Goal: Transaction & Acquisition: Purchase product/service

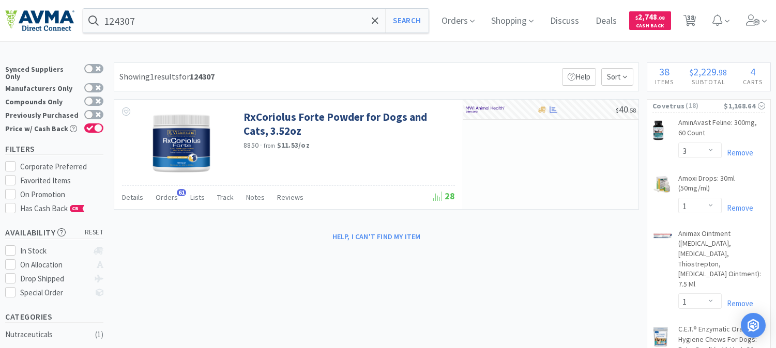
select select "3"
select select "1"
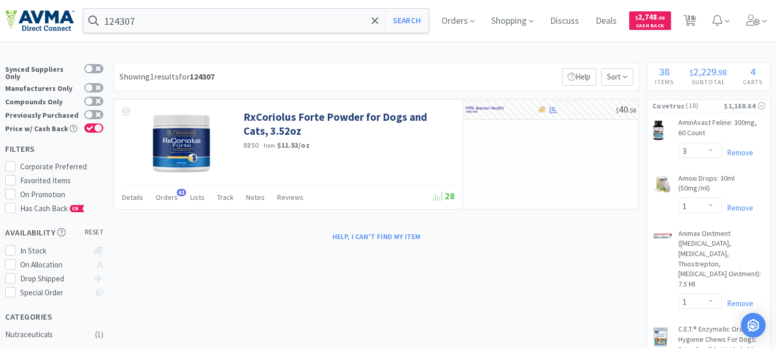
select select "2"
select select "1"
select select "2"
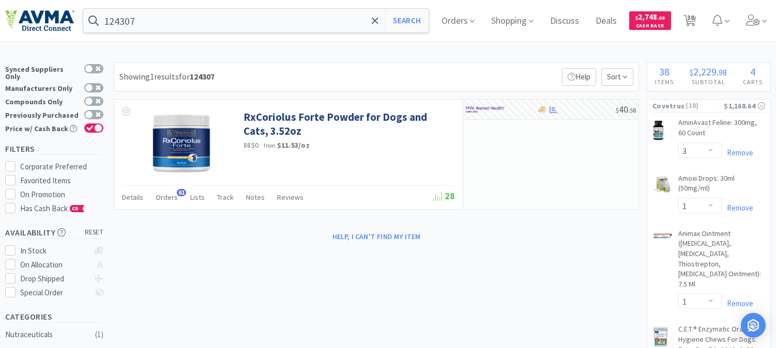
select select "1"
select select "2"
select select "6"
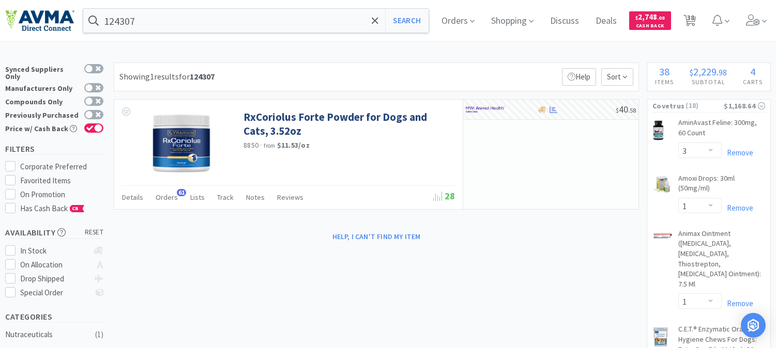
select select "1"
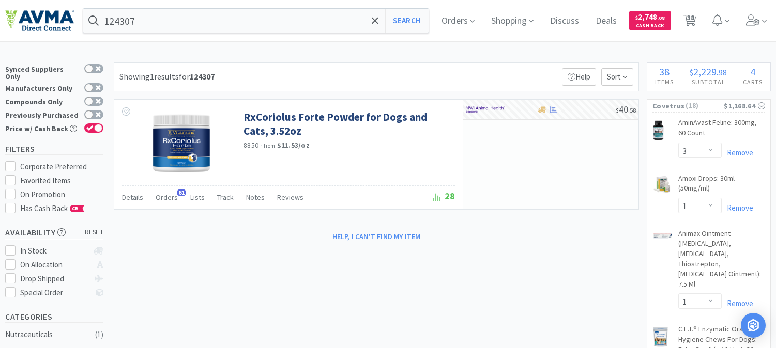
select select "1"
select select "4"
select select "3"
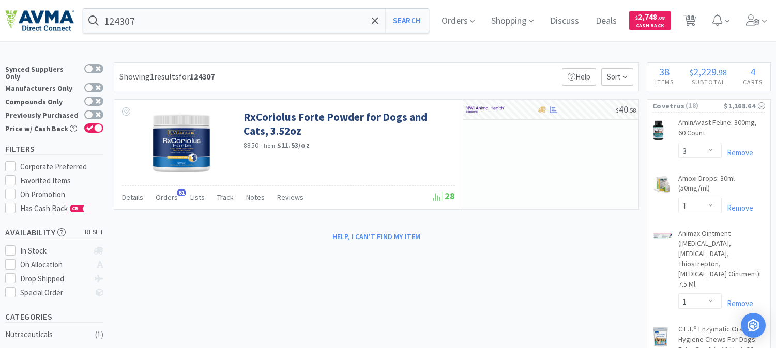
select select "1"
select select "2"
select select "1"
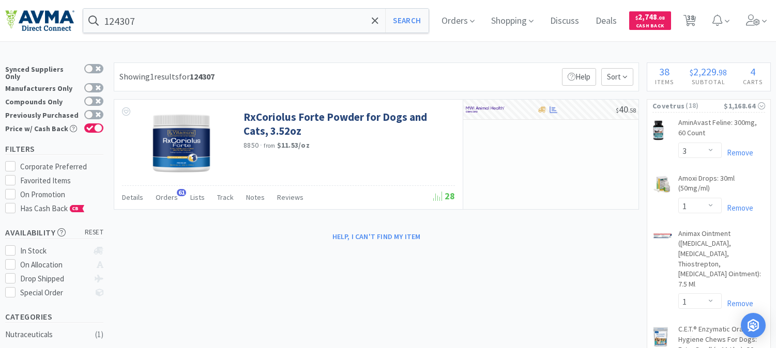
select select "1"
select select "3"
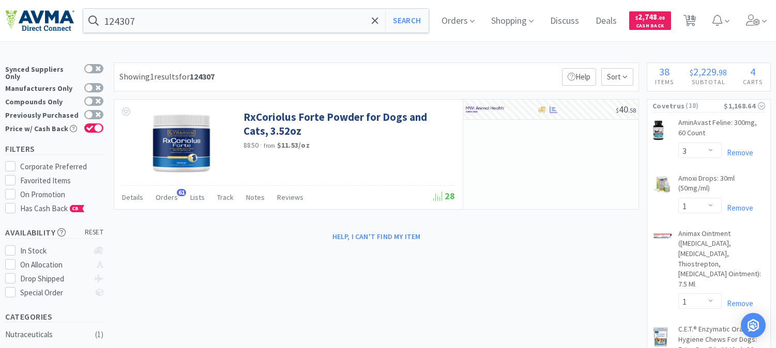
select select "2"
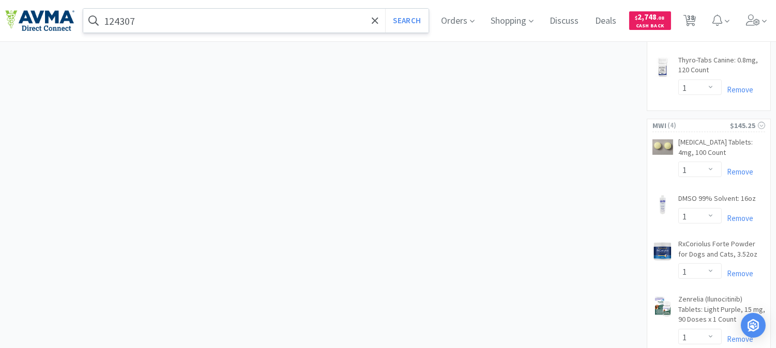
click at [173, 24] on input "124307" at bounding box center [255, 21] width 345 height 24
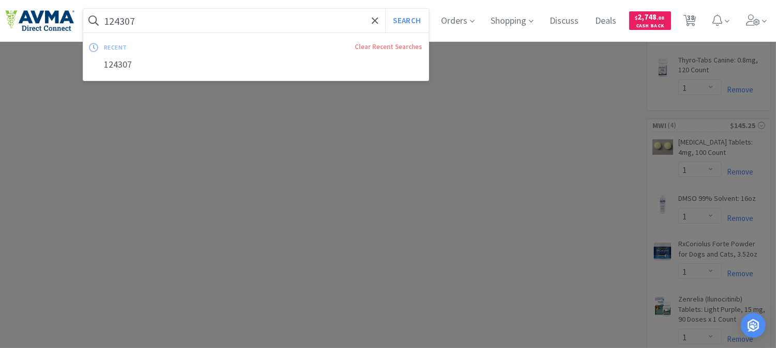
paste input "072365"
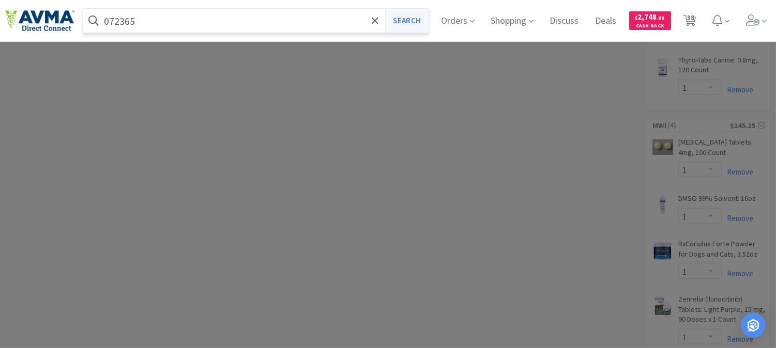
type input "072365"
click at [400, 24] on button "Search" at bounding box center [406, 21] width 43 height 24
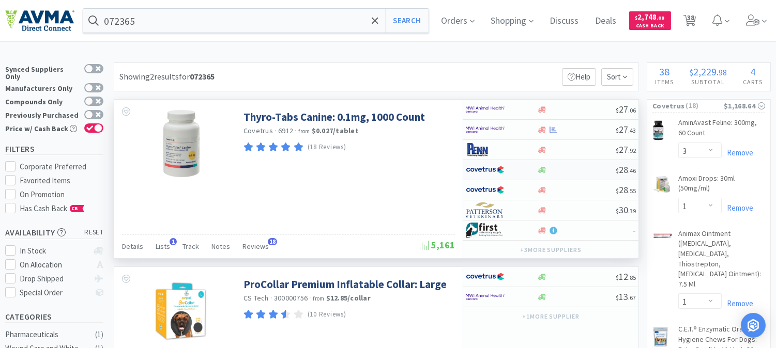
click at [489, 171] on img at bounding box center [485, 170] width 39 height 16
select select "1"
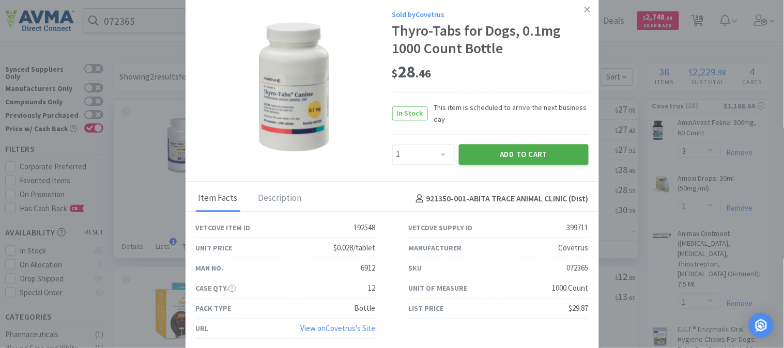
click at [511, 157] on button "Add to Cart" at bounding box center [524, 154] width 130 height 21
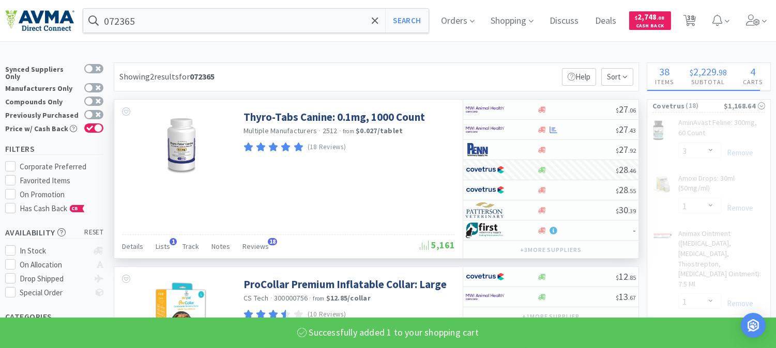
select select "1"
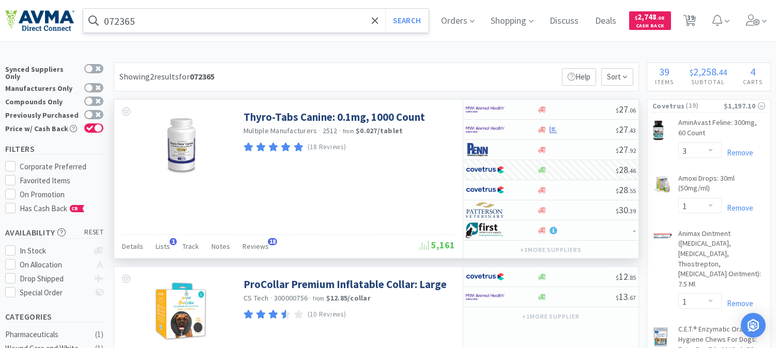
click at [164, 23] on input "072365" at bounding box center [255, 21] width 345 height 24
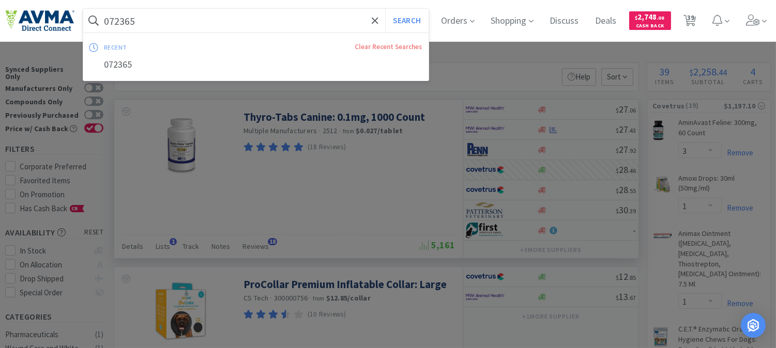
paste input "54577"
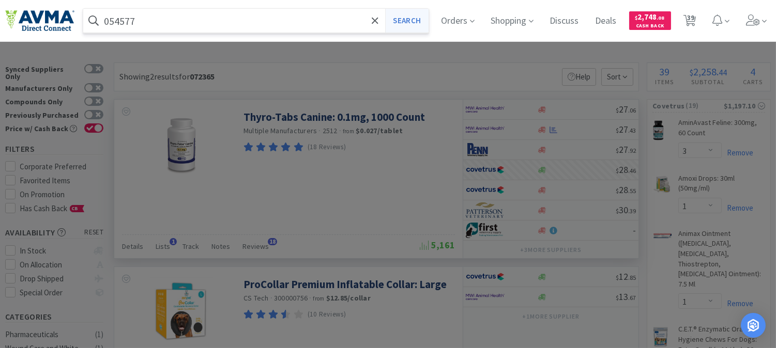
type input "054577"
click at [402, 16] on button "Search" at bounding box center [406, 21] width 43 height 24
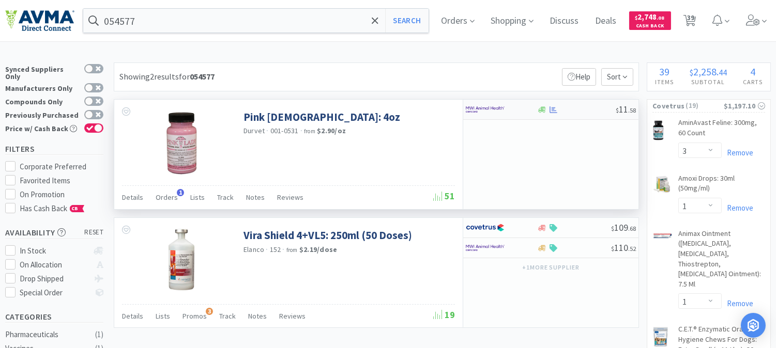
click at [466, 106] on img at bounding box center [485, 110] width 39 height 16
select select "1"
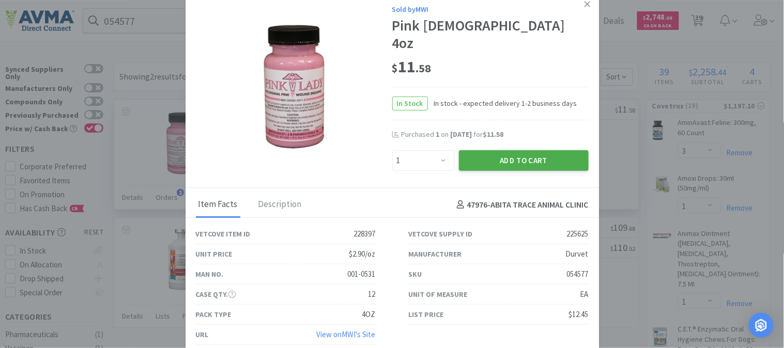
click at [497, 150] on button "Add to Cart" at bounding box center [524, 160] width 130 height 21
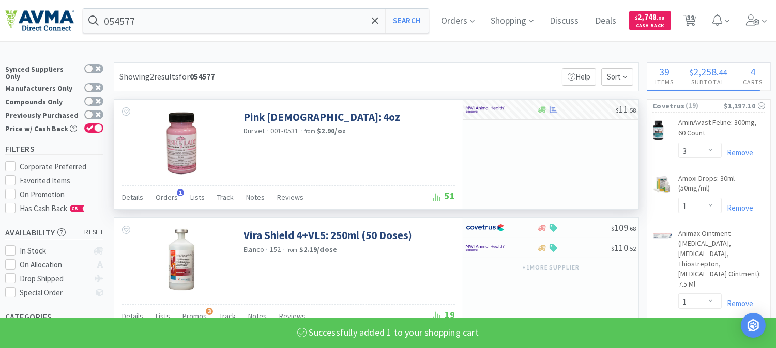
select select "1"
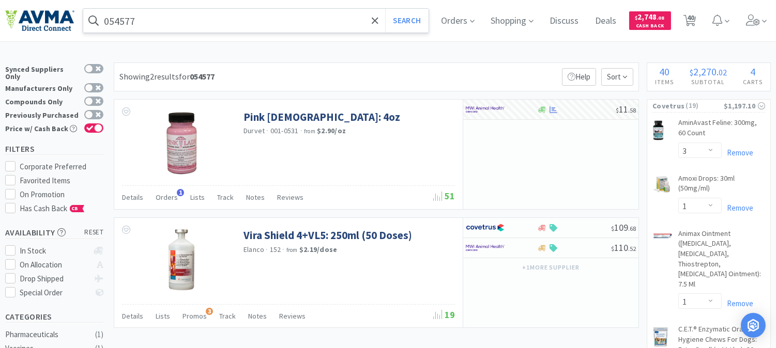
click at [189, 21] on input "054577" at bounding box center [255, 21] width 345 height 24
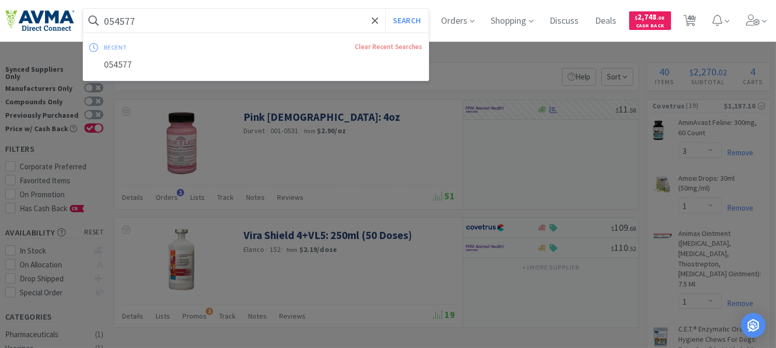
paste input "04357"
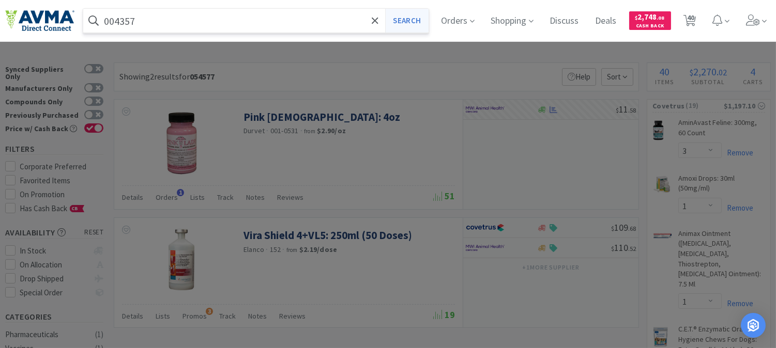
type input "004357"
click at [412, 19] on button "Search" at bounding box center [406, 21] width 43 height 24
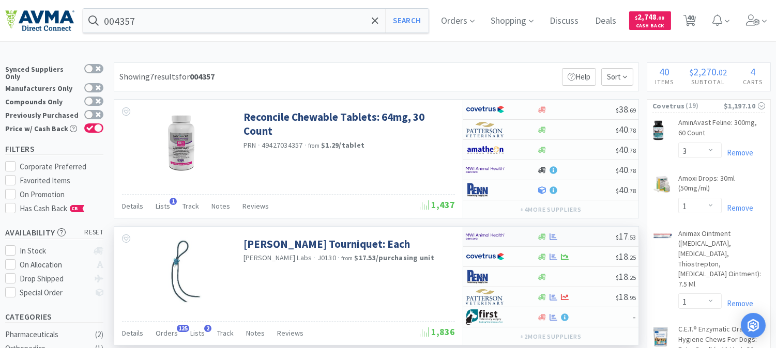
click at [490, 240] on img at bounding box center [485, 237] width 39 height 16
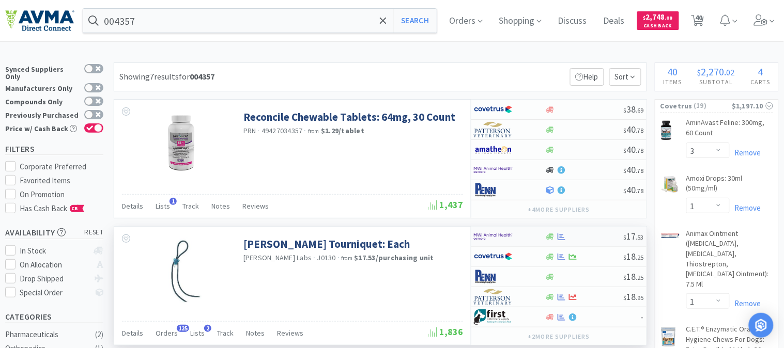
select select "2"
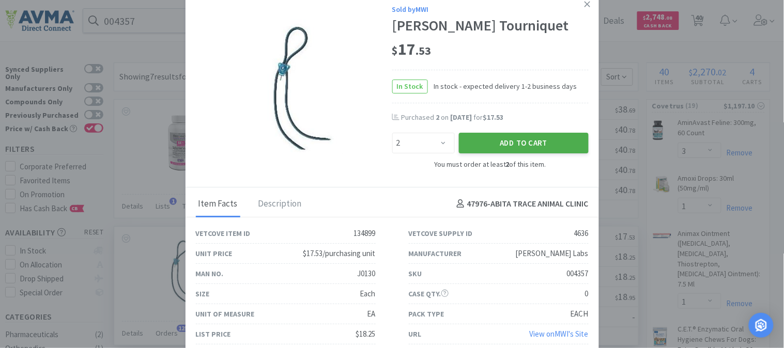
click at [540, 140] on button "Add to Cart" at bounding box center [524, 143] width 130 height 21
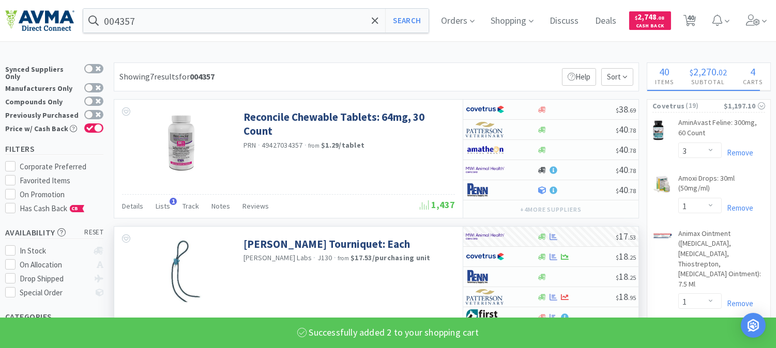
select select "2"
select select "1"
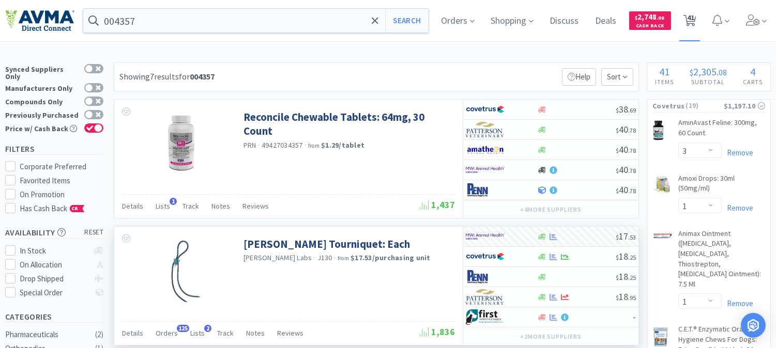
click at [695, 19] on icon at bounding box center [689, 20] width 13 height 11
select select "3"
select select "1"
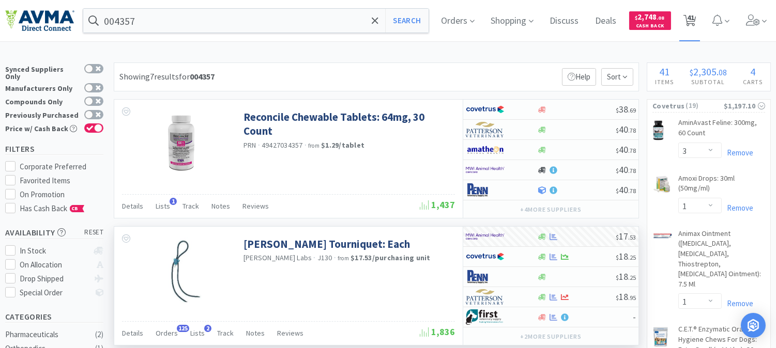
select select "1"
select select "2"
select select "1"
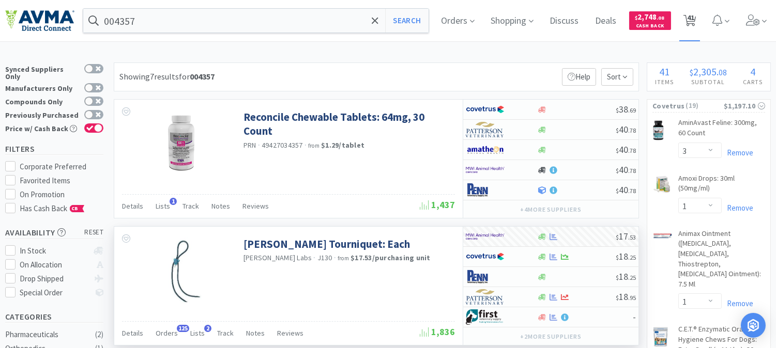
select select "2"
select select "1"
select select "2"
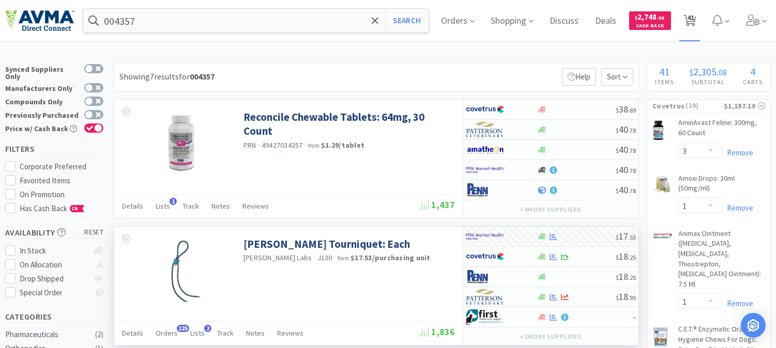
select select "6"
select select "1"
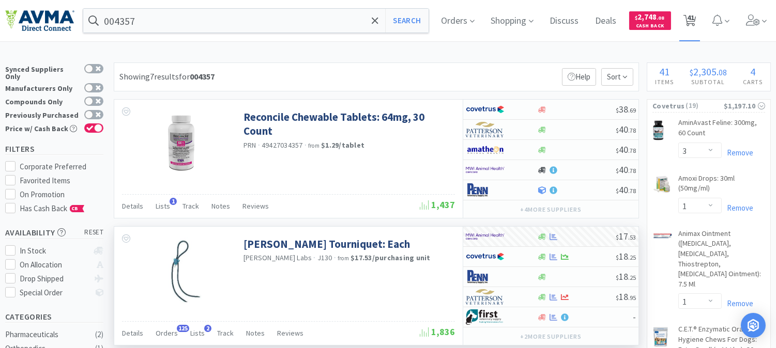
select select "1"
select select "2"
select select "1"
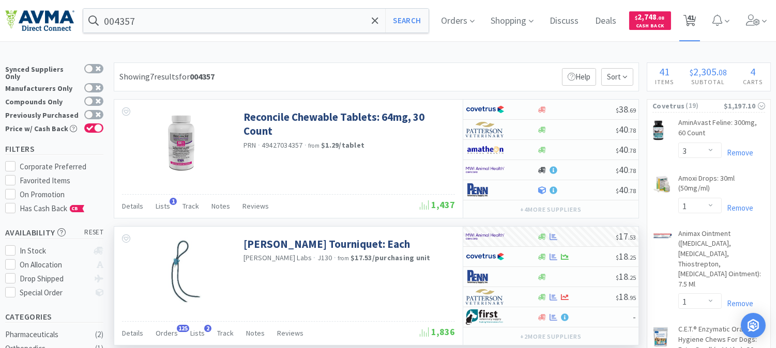
select select "1"
select select "4"
select select "3"
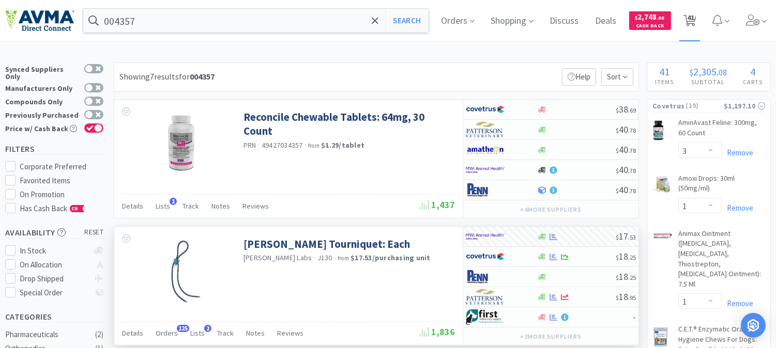
select select "1"
select select "2"
select select "1"
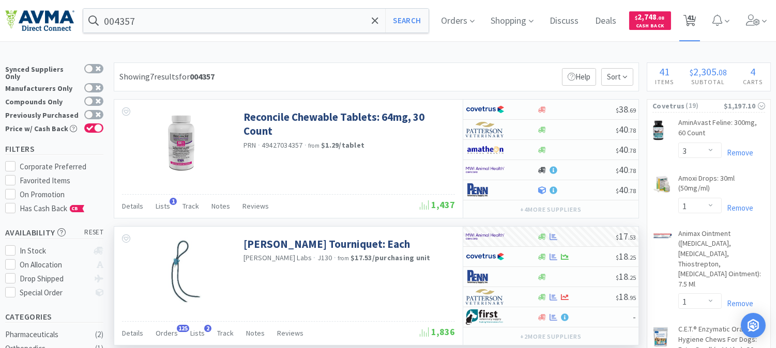
select select "1"
select select "3"
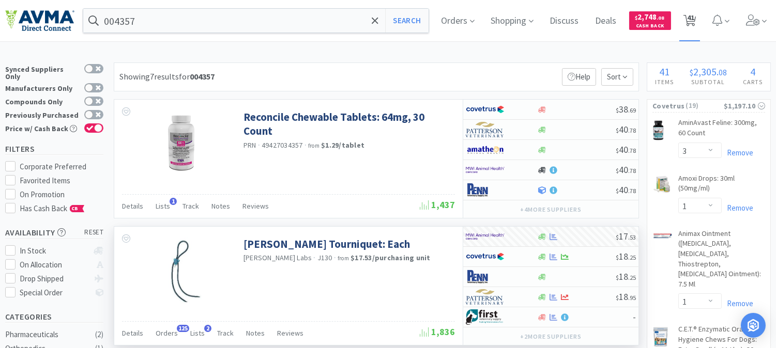
select select "2"
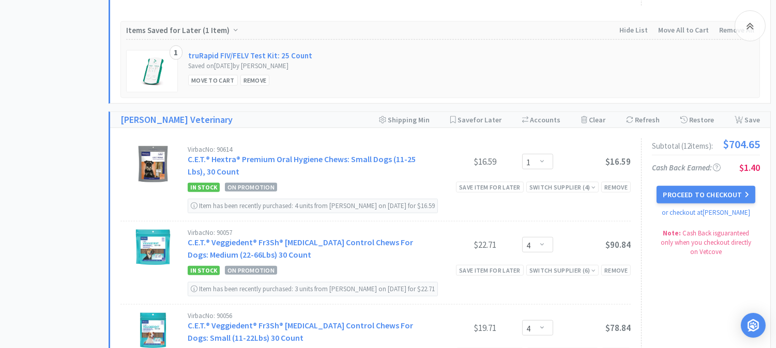
scroll to position [1895, 0]
click at [711, 192] on button "Proceed to Checkout" at bounding box center [706, 195] width 98 height 18
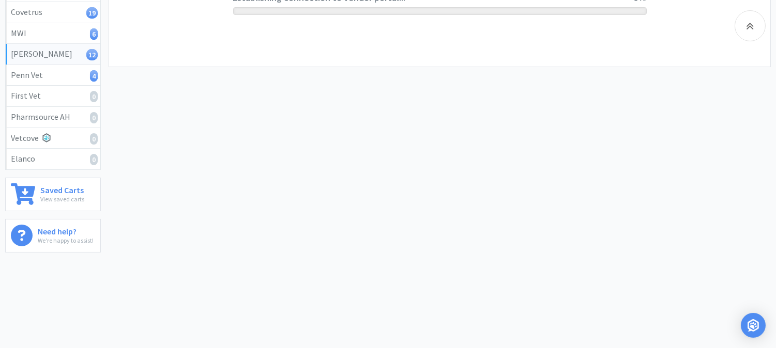
scroll to position [240, 0]
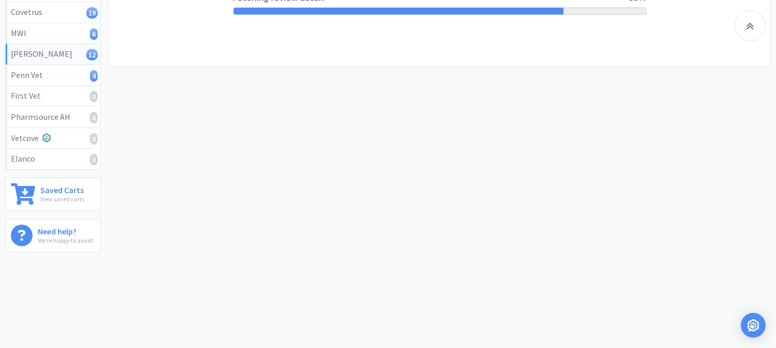
select select "1"
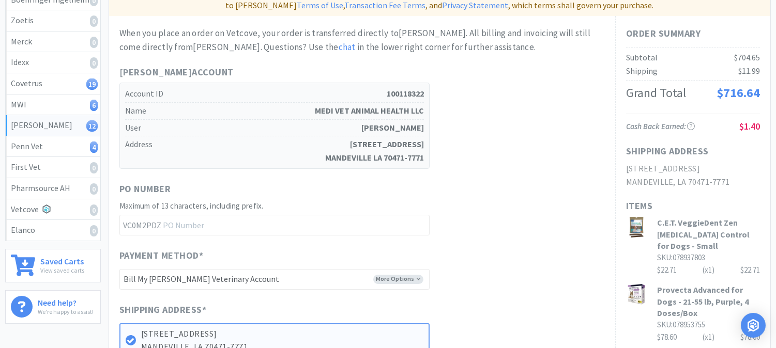
scroll to position [172, 0]
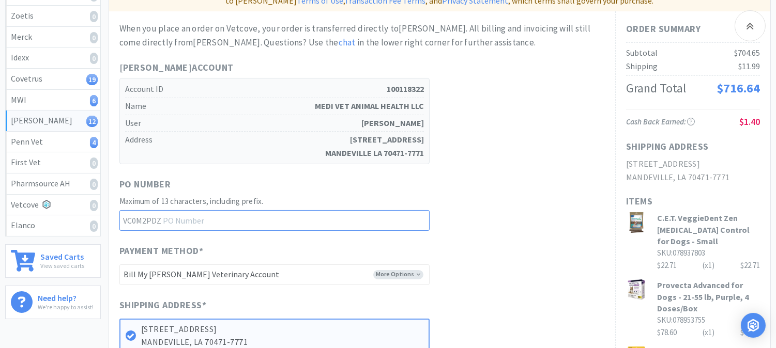
click at [204, 210] on input "text" at bounding box center [274, 220] width 310 height 21
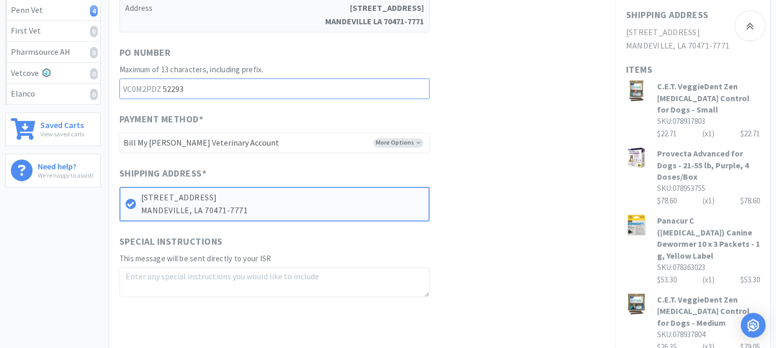
scroll to position [287, 0]
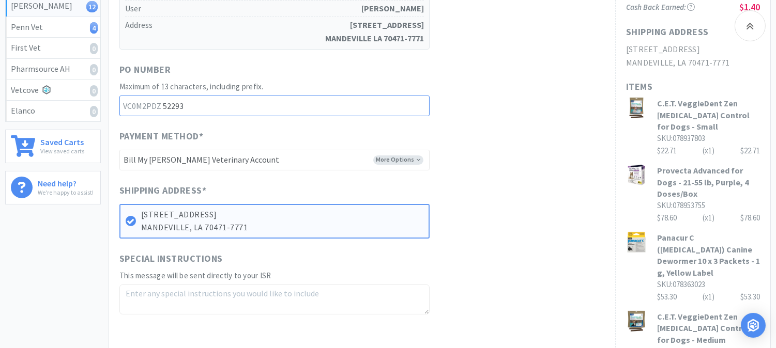
type input "52293"
click at [150, 285] on textarea at bounding box center [274, 300] width 310 height 30
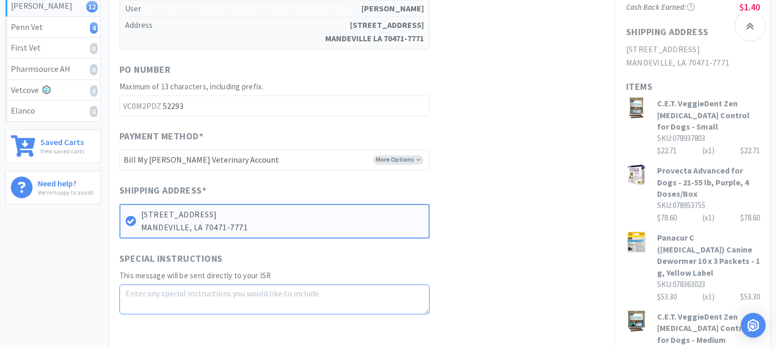
paste textarea "078934205 x 2 Free"
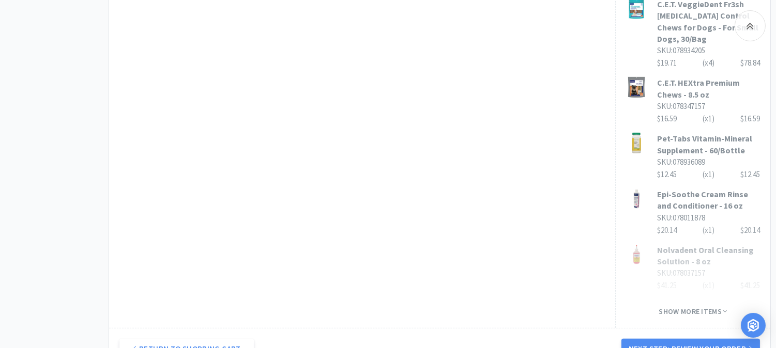
scroll to position [746, 0]
type textarea "078934205 x 2 Free"
click at [671, 339] on button "Next Step: Review Your Order" at bounding box center [690, 349] width 139 height 21
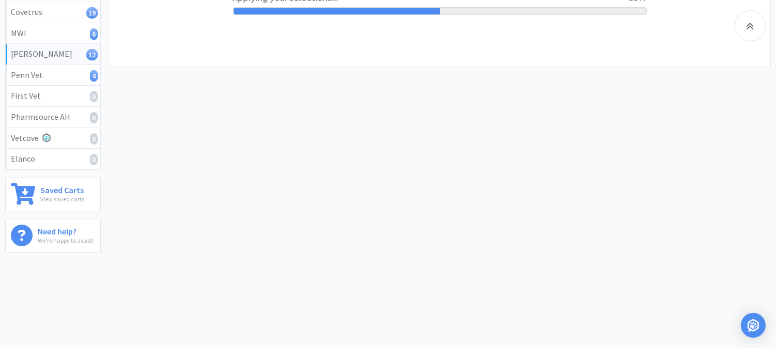
scroll to position [0, 0]
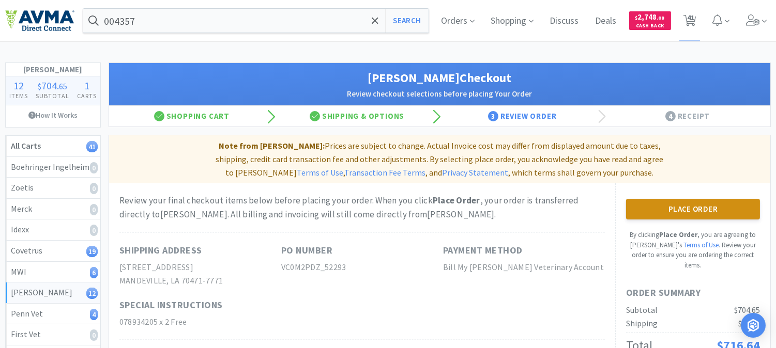
click at [683, 200] on button "Place Order" at bounding box center [693, 209] width 134 height 21
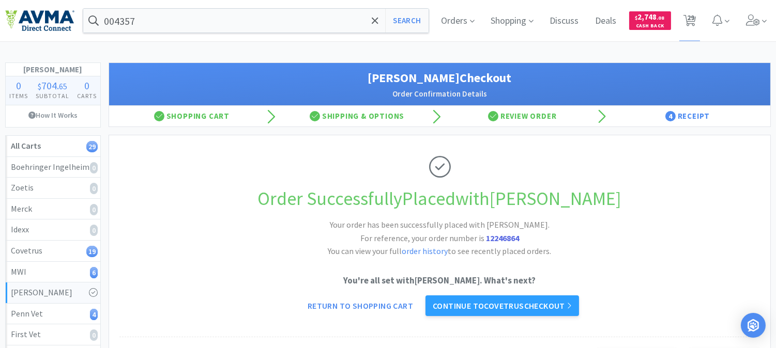
click at [492, 242] on strong "12246864" at bounding box center [502, 238] width 33 height 10
copy strong "12246864"
click at [688, 19] on span "29" at bounding box center [690, 17] width 7 height 41
select select "3"
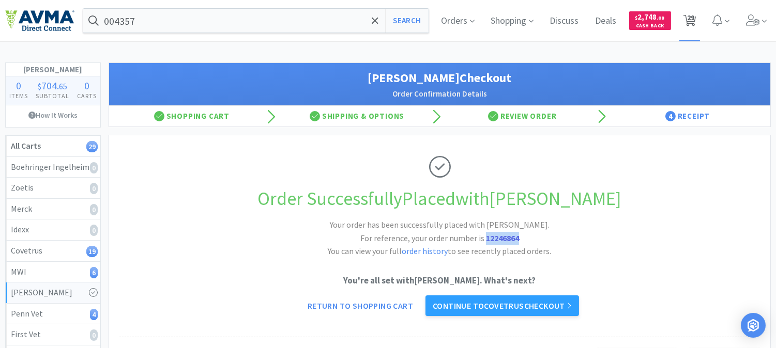
select select "1"
select select "2"
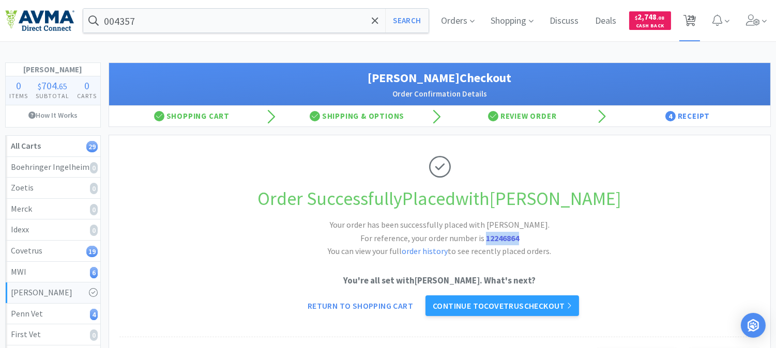
select select "1"
select select "2"
select select "1"
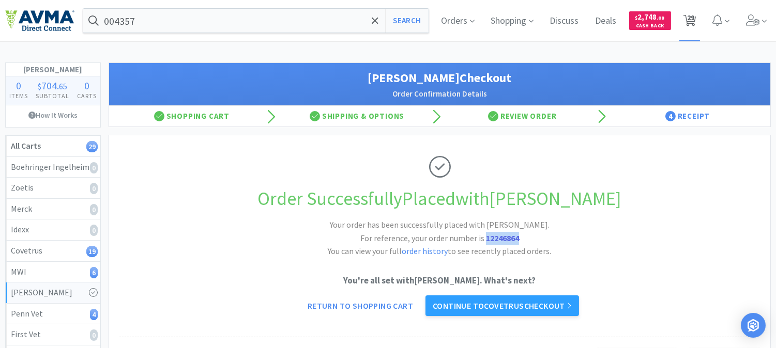
select select "1"
select select "2"
select select "6"
select select "1"
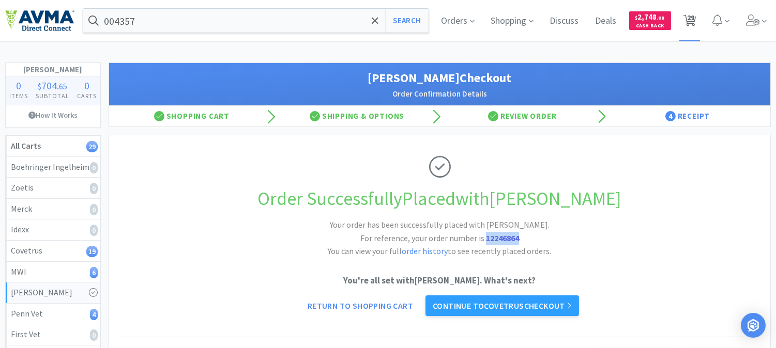
select select "1"
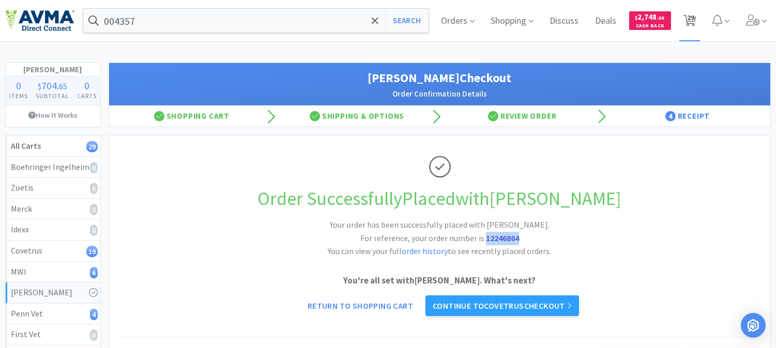
select select "2"
select select "1"
select select "3"
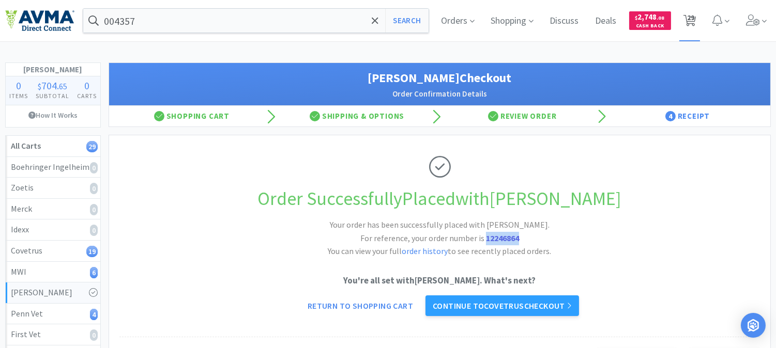
select select "3"
select select "2"
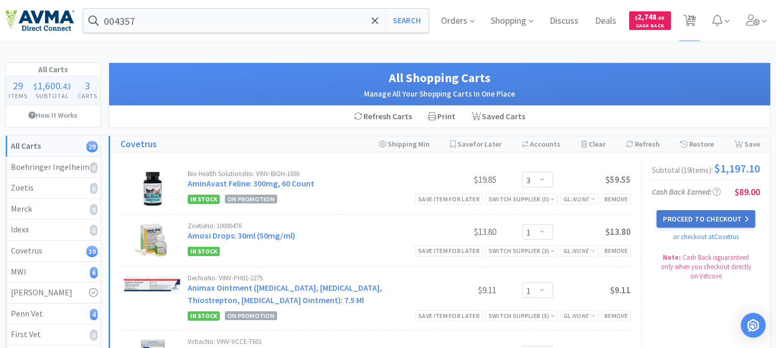
click at [710, 223] on button "Proceed to Checkout" at bounding box center [706, 219] width 98 height 18
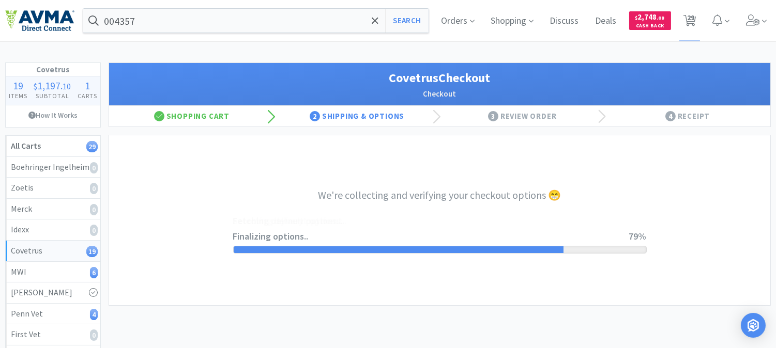
select select "9798729007146"
select select "cvt-standard-net"
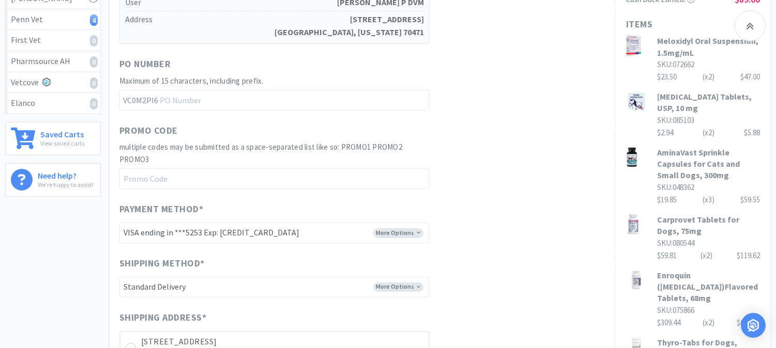
scroll to position [230, 0]
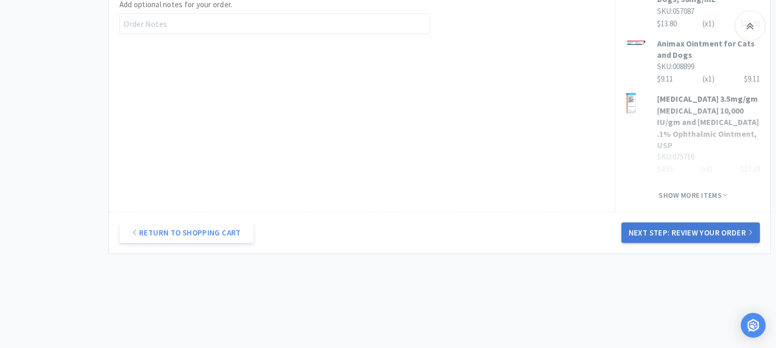
click at [668, 223] on button "Next Step: Review Your Order" at bounding box center [690, 233] width 139 height 21
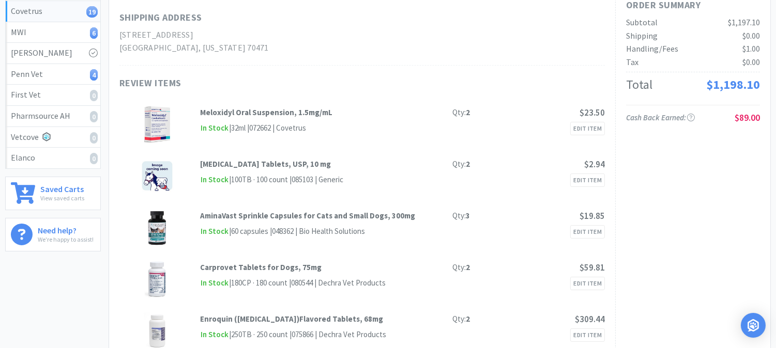
scroll to position [0, 0]
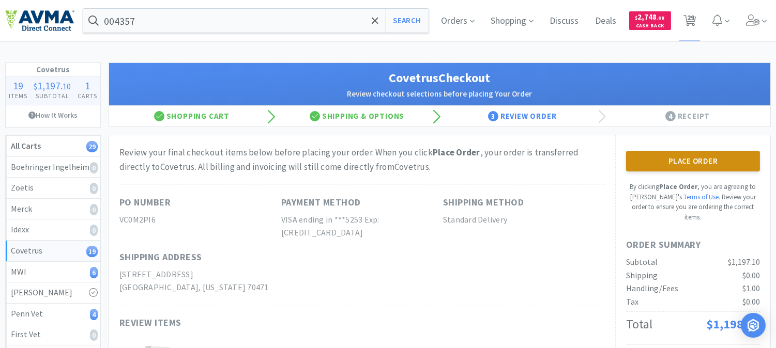
click at [699, 164] on button "Place Order" at bounding box center [693, 161] width 134 height 21
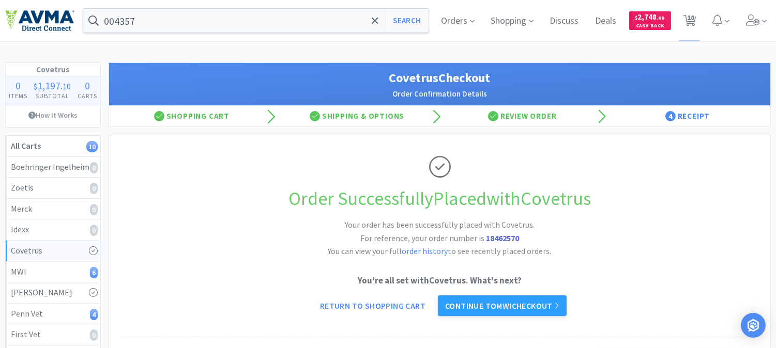
click at [504, 239] on strong "18462570" at bounding box center [502, 238] width 33 height 10
copy strong "18462570"
click at [689, 19] on span "10" at bounding box center [690, 17] width 7 height 41
select select "1"
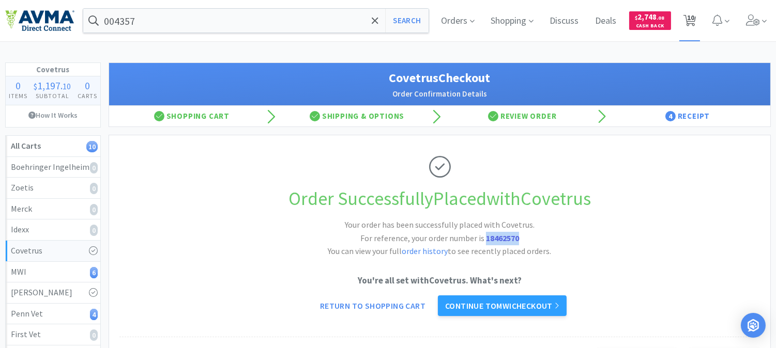
select select "1"
select select "2"
select select "1"
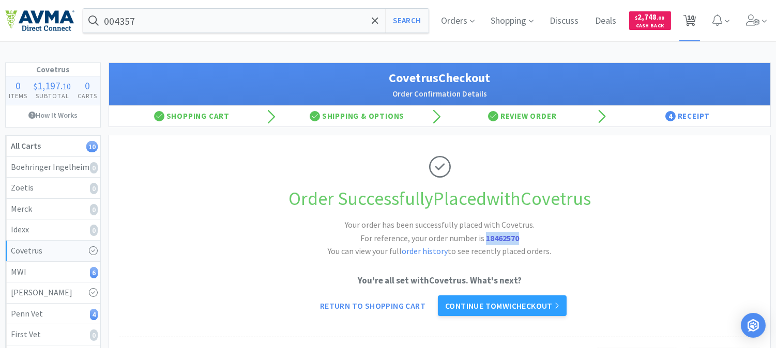
select select "3"
select select "2"
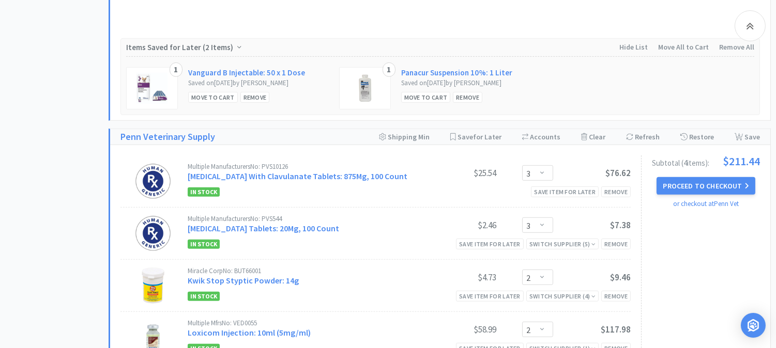
scroll to position [1091, 0]
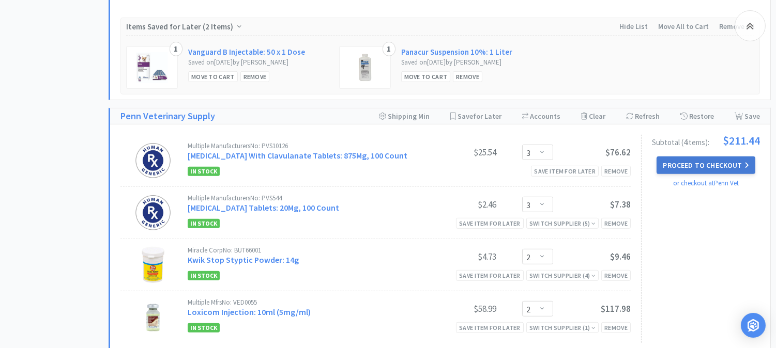
click at [707, 169] on button "Proceed to Checkout" at bounding box center [706, 166] width 98 height 18
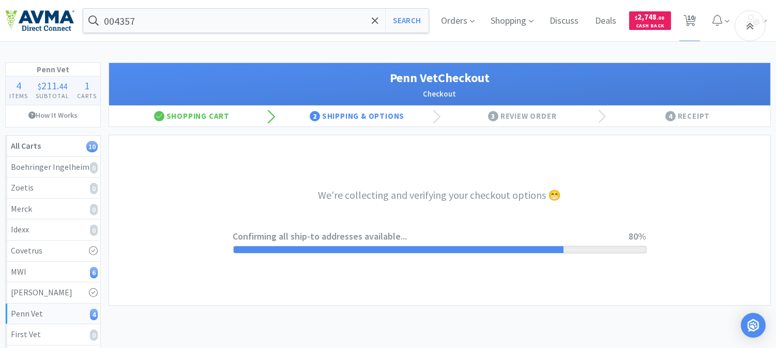
select select "V0537"
select select "U001"
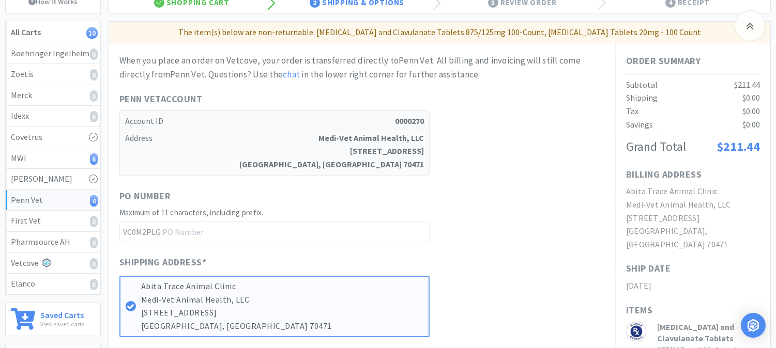
scroll to position [115, 0]
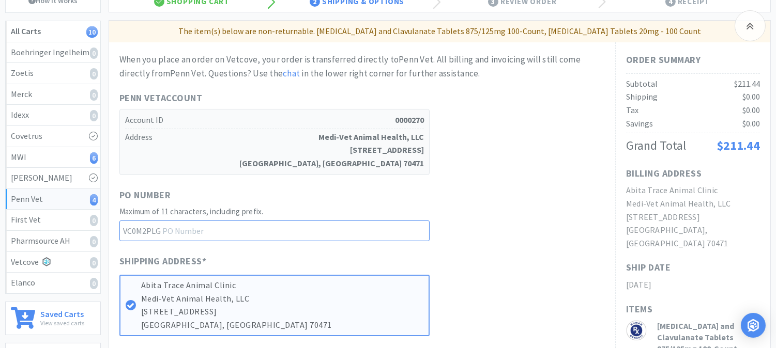
click at [252, 232] on input "text" at bounding box center [274, 231] width 310 height 21
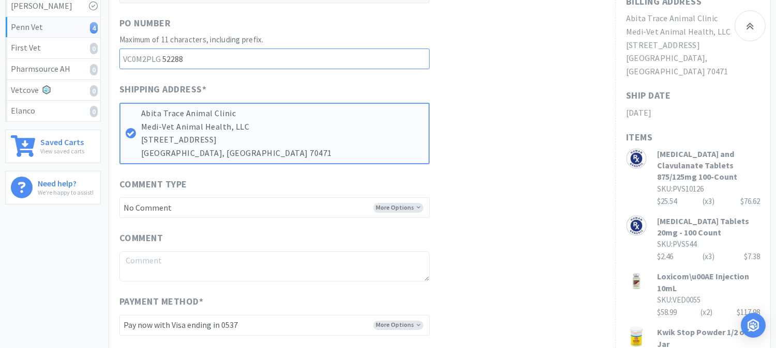
scroll to position [344, 0]
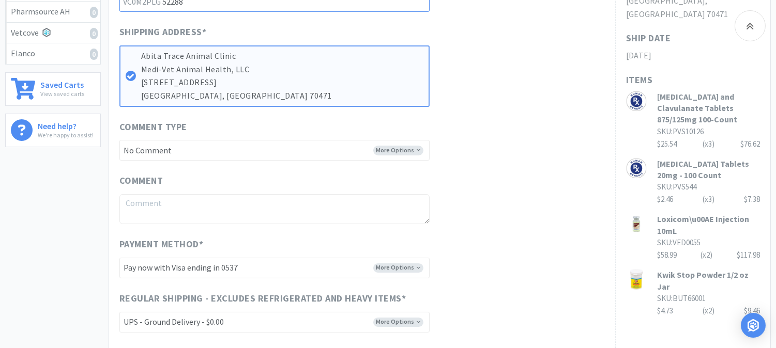
type input "52288"
click at [417, 269] on select "-------- Pay now with Visa ending in 0537 Pay now with Visa ending in 4277 Pay …" at bounding box center [274, 268] width 310 height 21
select select "V5253"
click at [119, 258] on select "-------- Pay now with Visa ending in 0537 Pay now with Visa ending in 4277 Pay …" at bounding box center [274, 268] width 310 height 21
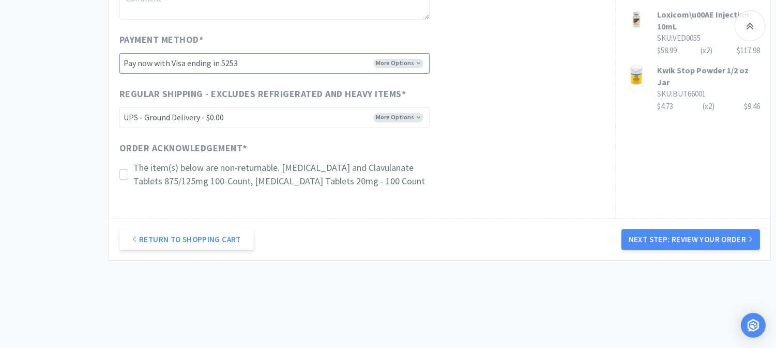
scroll to position [567, 0]
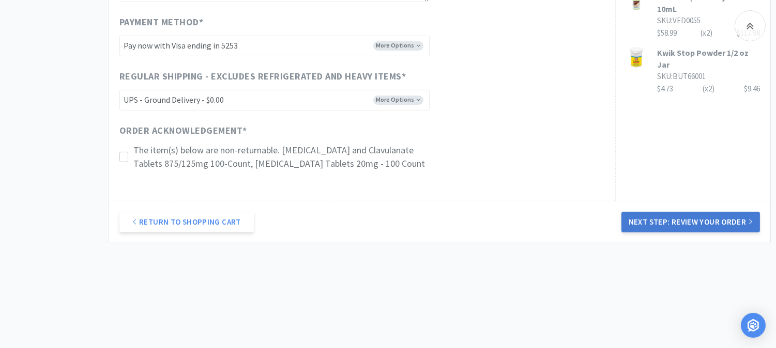
click at [679, 222] on button "Next Step: Review Your Order" at bounding box center [690, 222] width 139 height 21
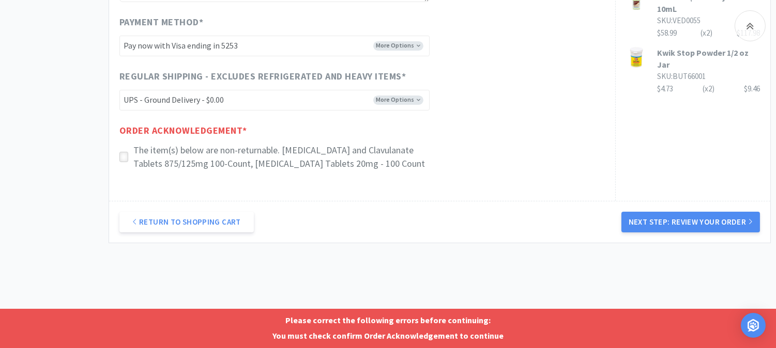
click at [120, 157] on icon at bounding box center [124, 158] width 8 height 8
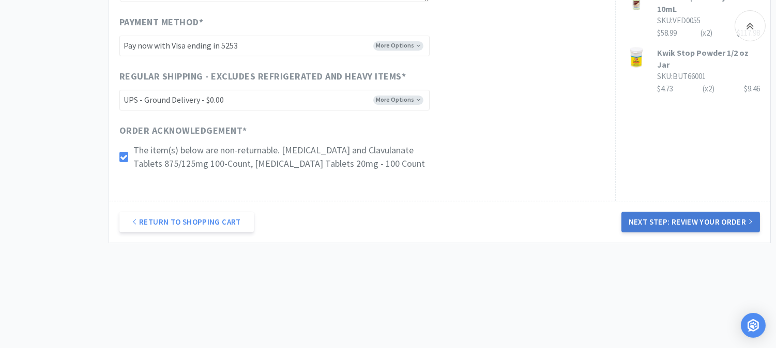
click at [665, 222] on button "Next Step: Review Your Order" at bounding box center [690, 222] width 139 height 21
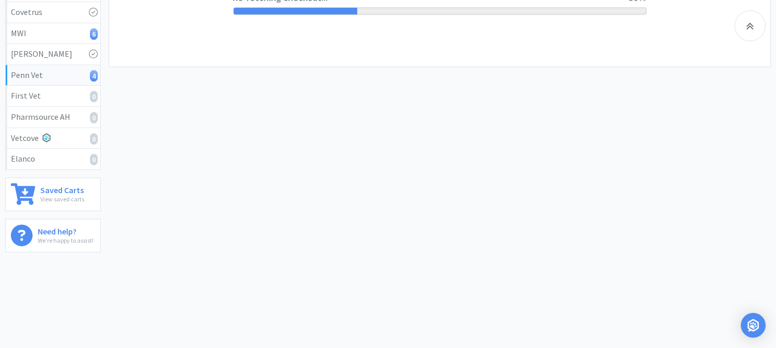
scroll to position [0, 0]
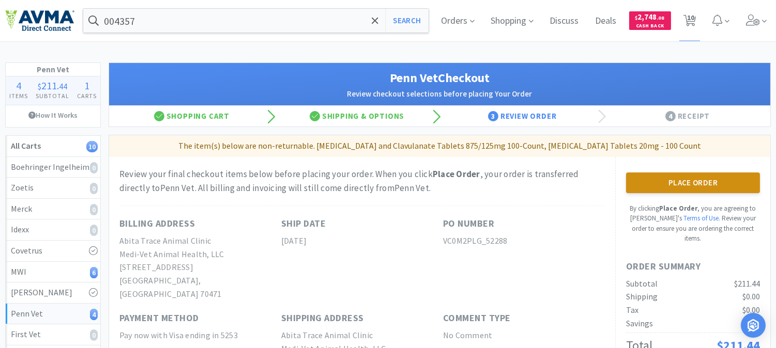
click at [694, 178] on button "Place Order" at bounding box center [693, 183] width 134 height 21
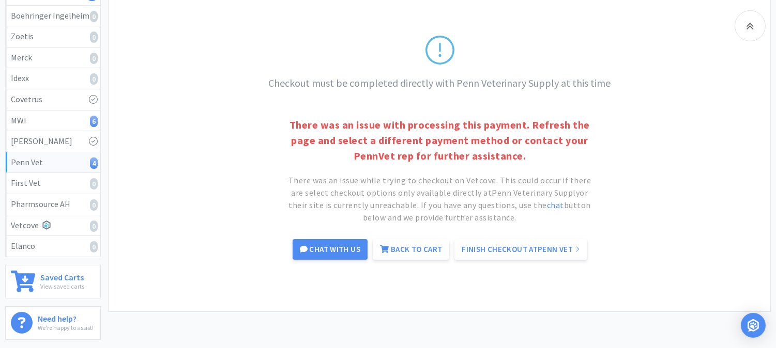
scroll to position [172, 0]
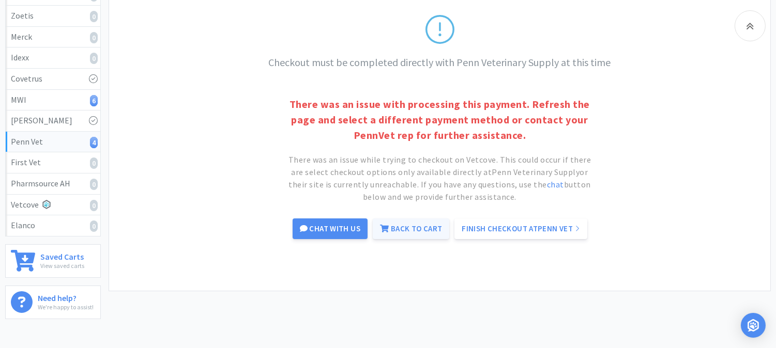
click at [396, 226] on link "Back to Cart" at bounding box center [411, 229] width 77 height 21
select select "1"
select select "2"
select select "1"
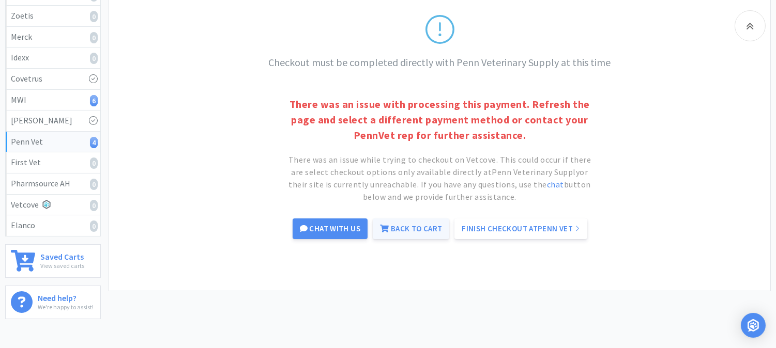
select select "1"
select select "3"
select select "2"
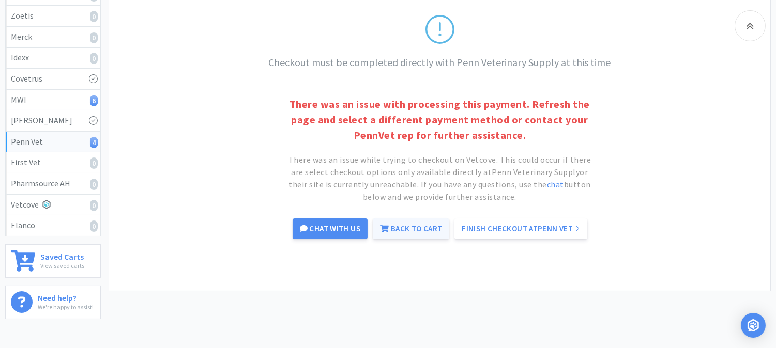
select select "2"
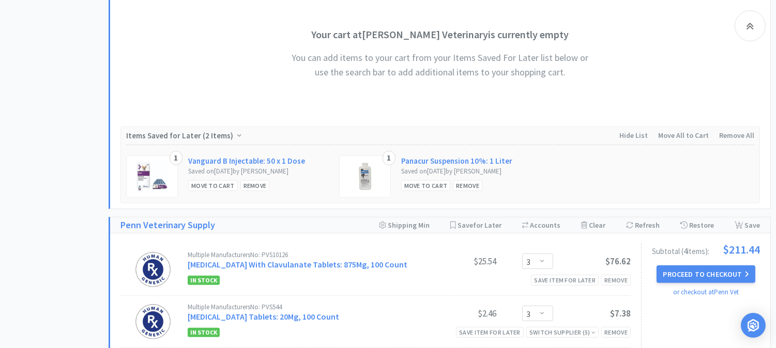
scroll to position [1015, 0]
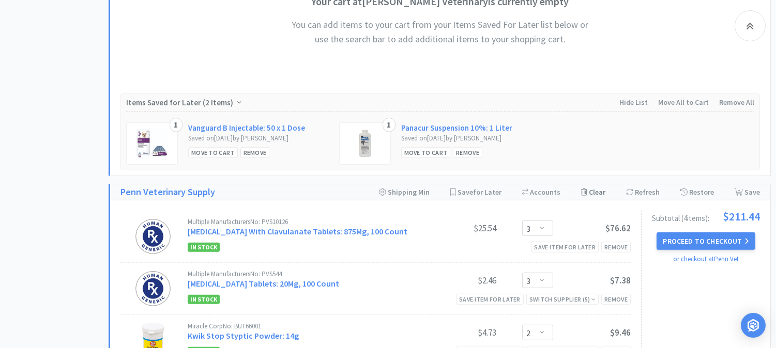
click at [597, 194] on div "Clear Cart" at bounding box center [593, 193] width 24 height 16
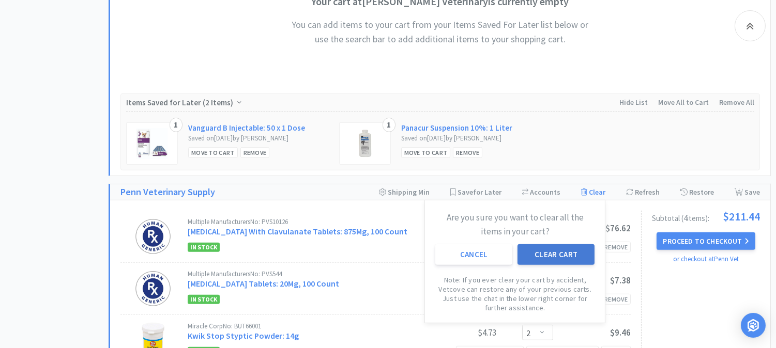
click at [565, 251] on button "Clear Cart" at bounding box center [555, 255] width 77 height 21
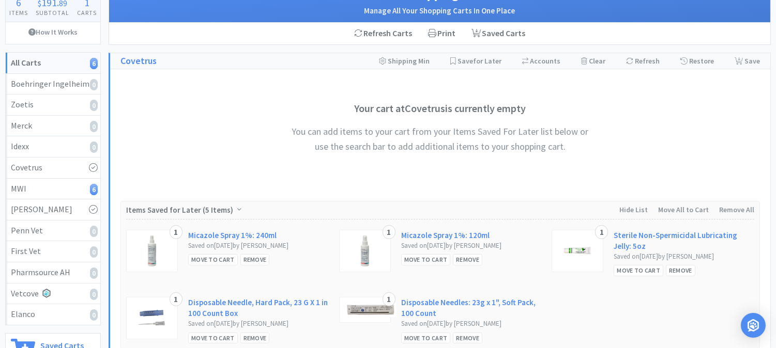
scroll to position [0, 0]
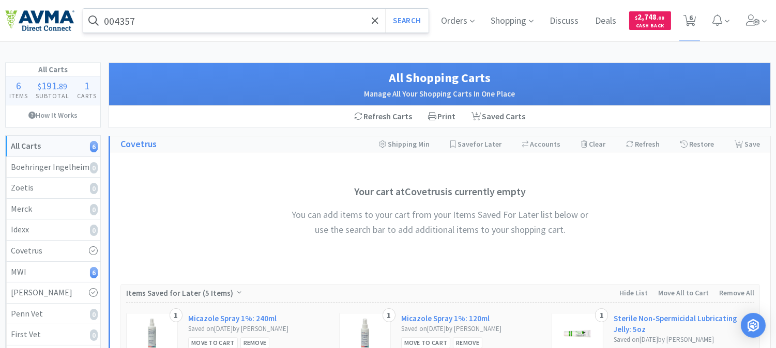
click at [159, 23] on input "004357" at bounding box center [255, 21] width 345 height 24
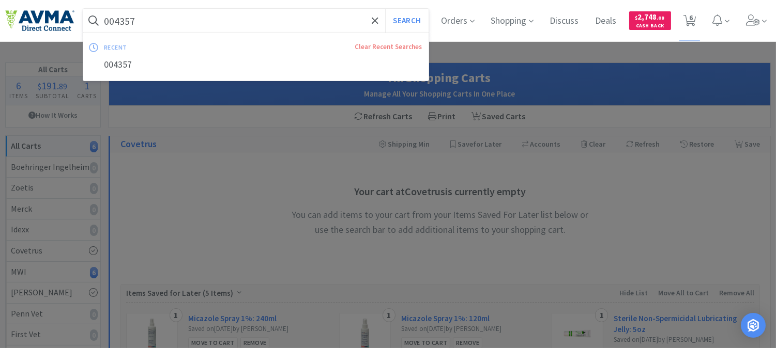
paste input "48994"
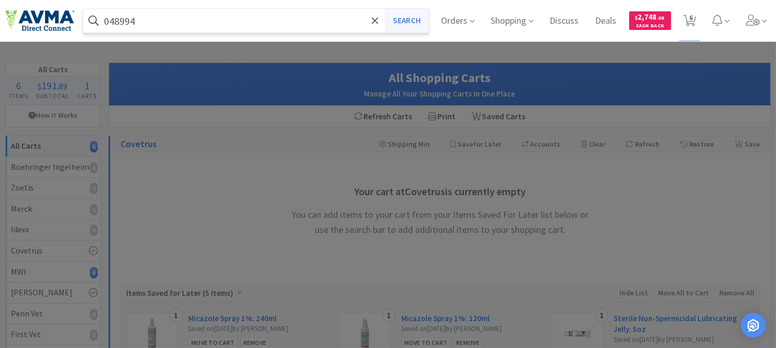
type input "048994"
click at [395, 20] on button "Search" at bounding box center [406, 21] width 43 height 24
select select "1"
select select "2"
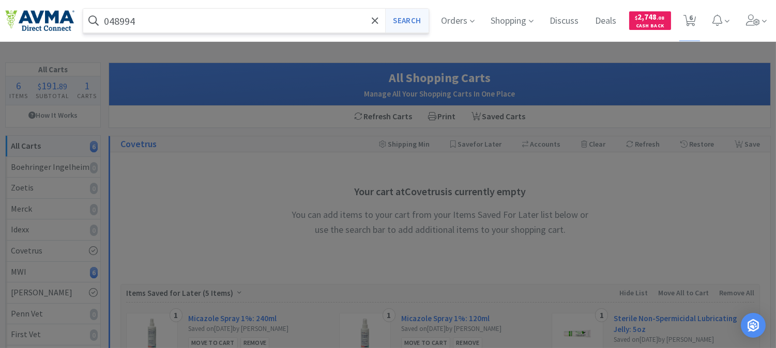
select select "1"
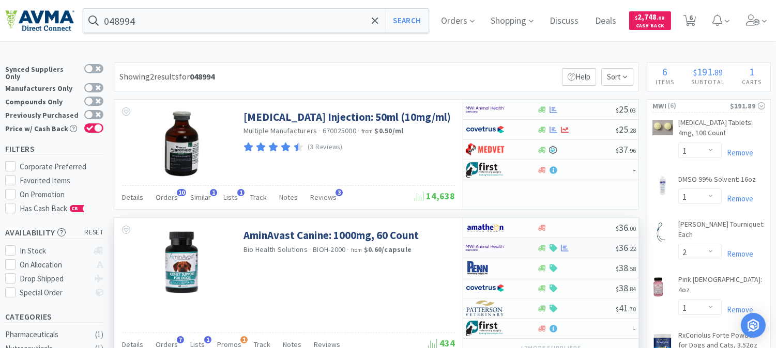
click at [484, 247] on img at bounding box center [485, 248] width 39 height 16
select select "1"
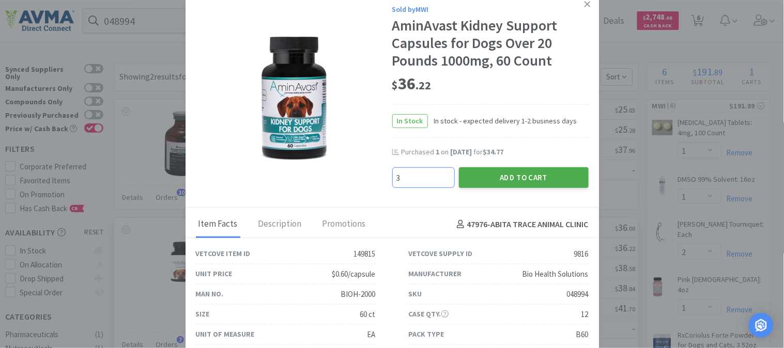
type input "3"
click at [523, 177] on button "Add to Cart" at bounding box center [524, 177] width 130 height 21
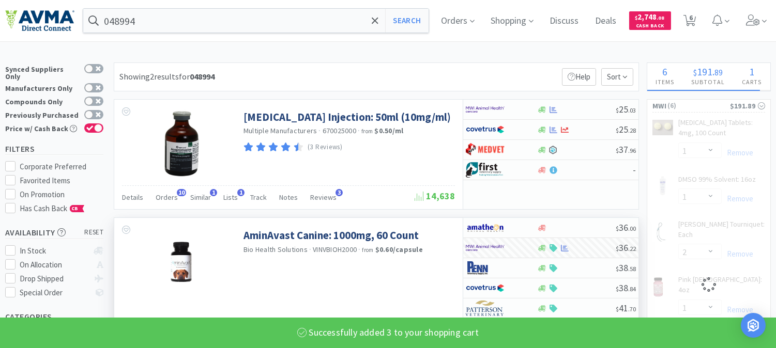
select select "3"
select select "2"
select select "1"
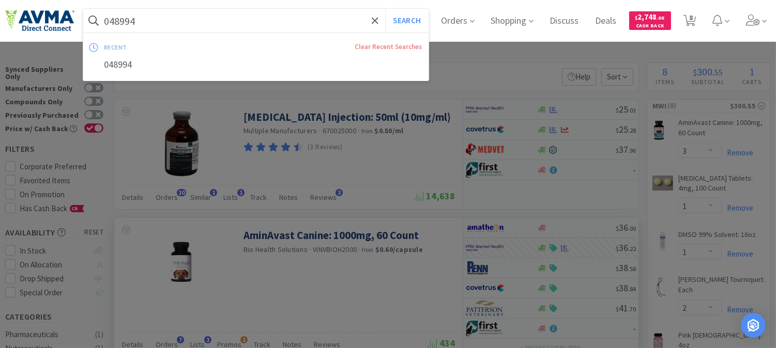
click at [174, 18] on input "048994" at bounding box center [255, 21] width 345 height 24
paste input "63141"
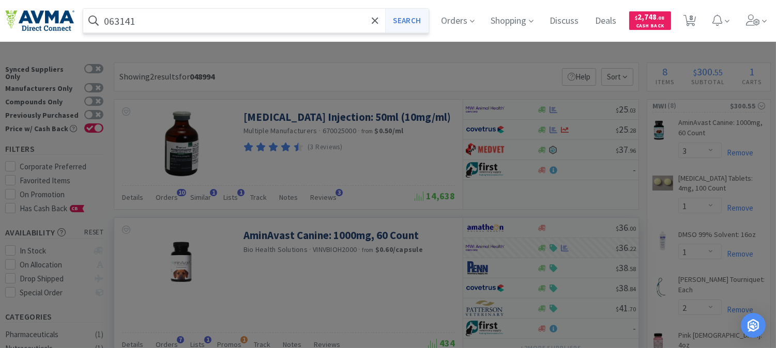
type input "063141"
click at [414, 23] on button "Search" at bounding box center [406, 21] width 43 height 24
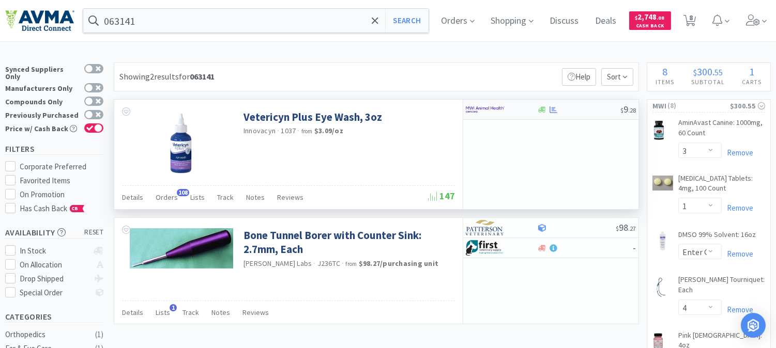
click at [477, 105] on img at bounding box center [485, 110] width 39 height 16
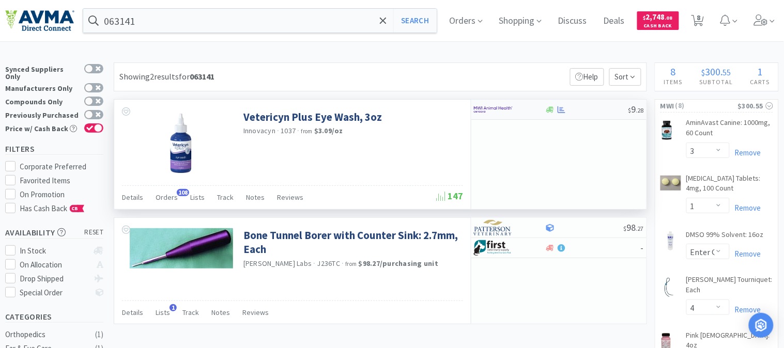
select select "1"
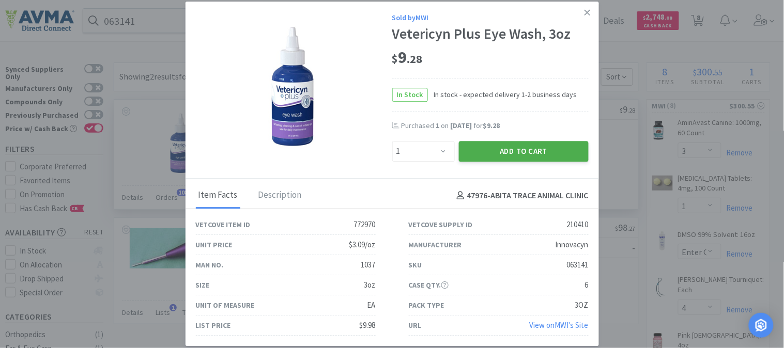
click at [499, 156] on button "Add to Cart" at bounding box center [524, 151] width 130 height 21
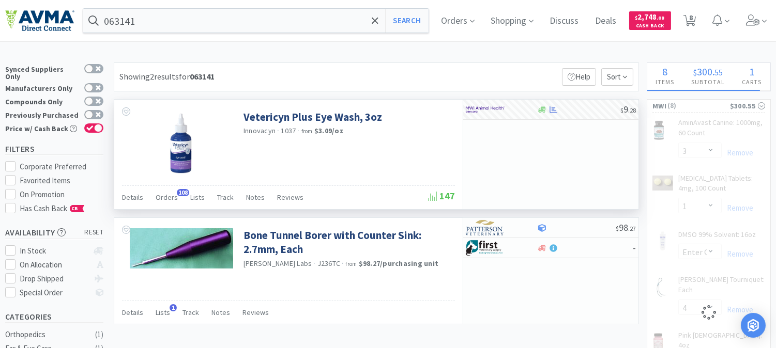
select select "1"
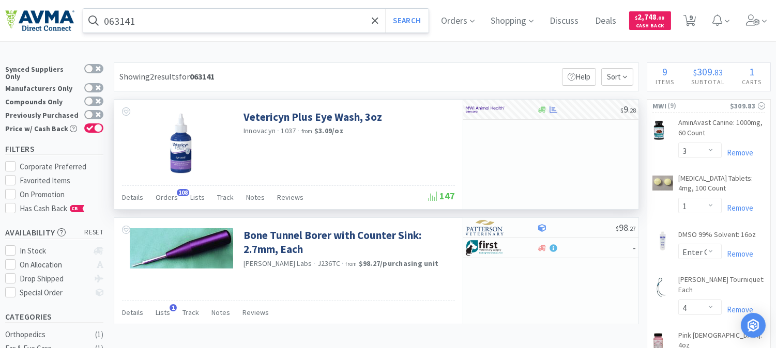
click at [135, 23] on input "063141" at bounding box center [255, 21] width 345 height 24
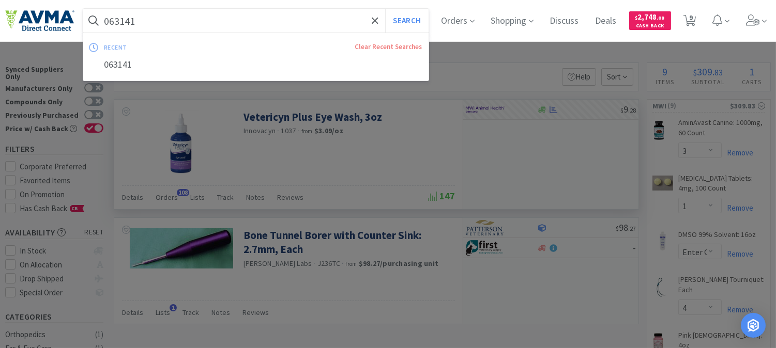
paste input "34"
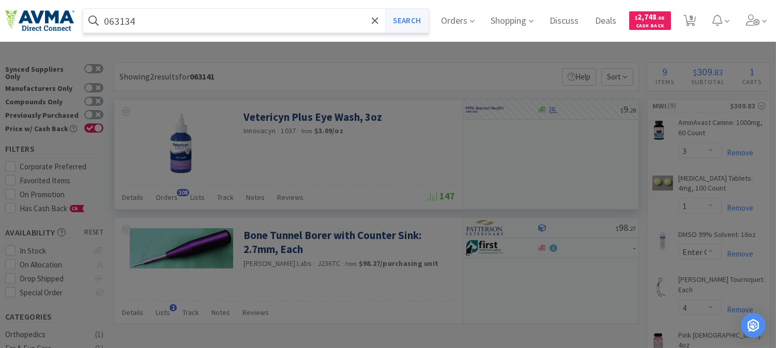
type input "063134"
click at [410, 21] on button "Search" at bounding box center [406, 21] width 43 height 24
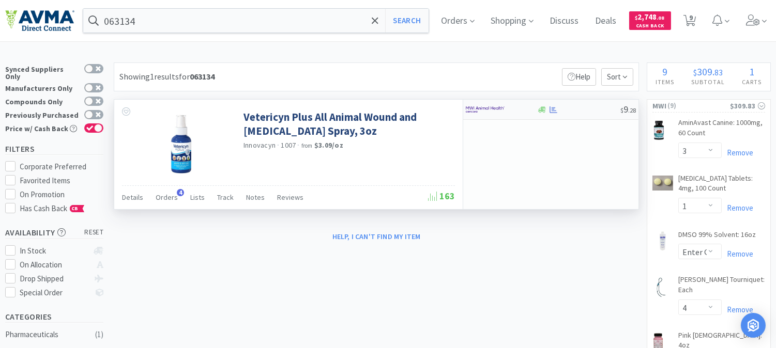
click at [478, 111] on img at bounding box center [485, 110] width 39 height 16
select select "1"
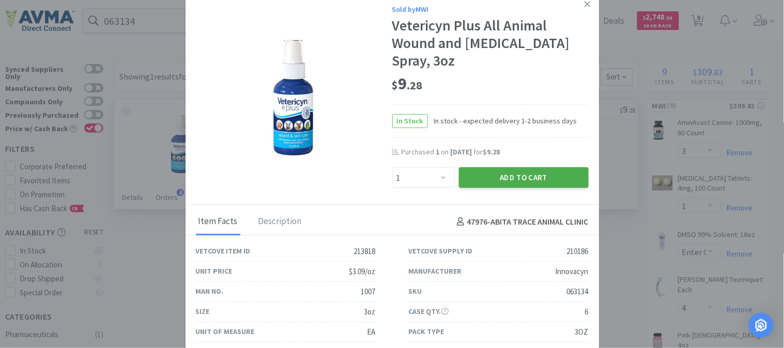
click at [493, 174] on button "Add to Cart" at bounding box center [524, 177] width 130 height 21
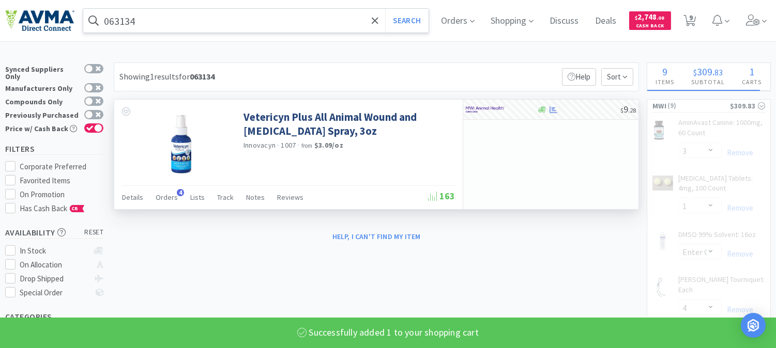
click at [110, 16] on input "063134" at bounding box center [255, 21] width 345 height 24
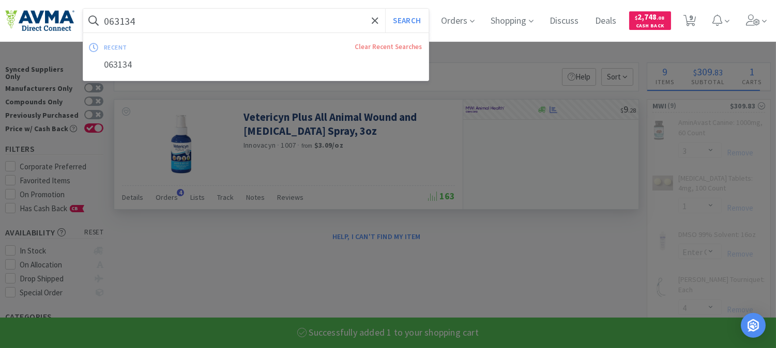
select select "1"
paste input "99667"
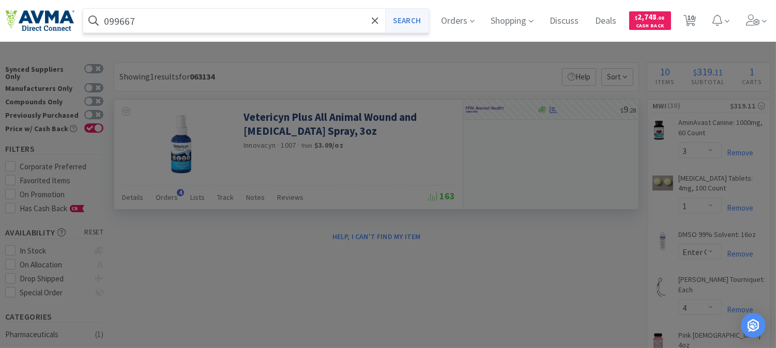
type input "099667"
click at [406, 17] on button "Search" at bounding box center [406, 21] width 43 height 24
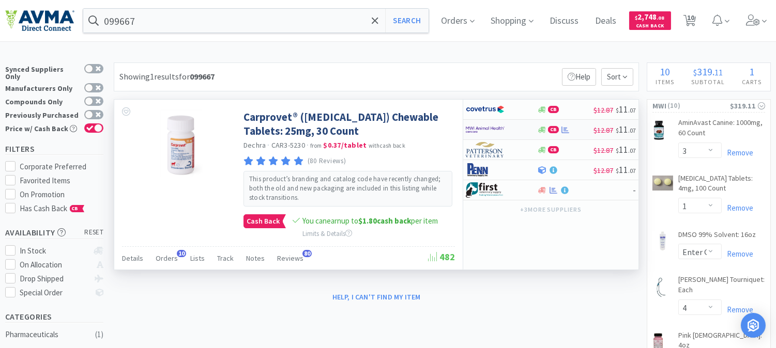
click at [482, 127] on img at bounding box center [485, 130] width 39 height 16
select select "1"
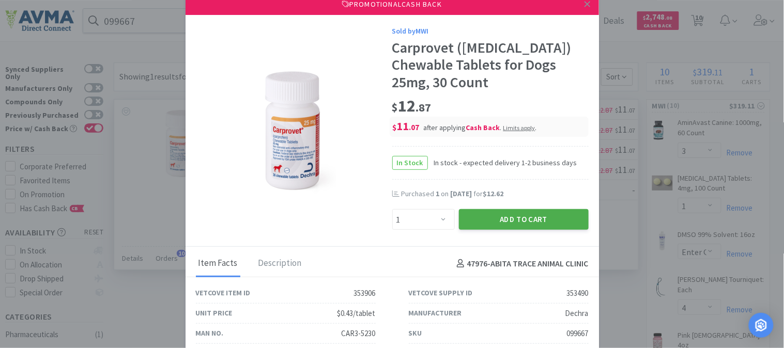
click at [510, 218] on button "Add to Cart" at bounding box center [524, 219] width 130 height 21
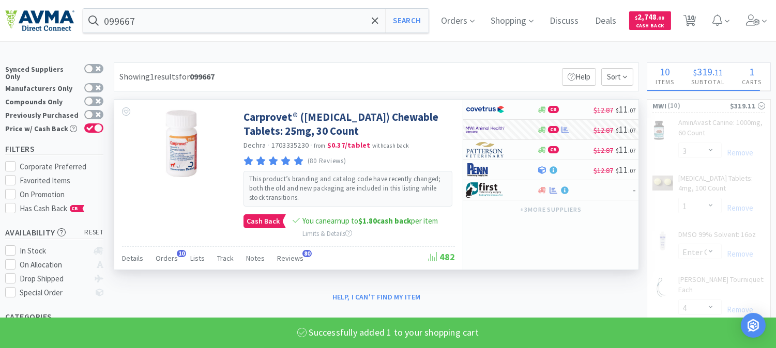
select select "2"
select select "1"
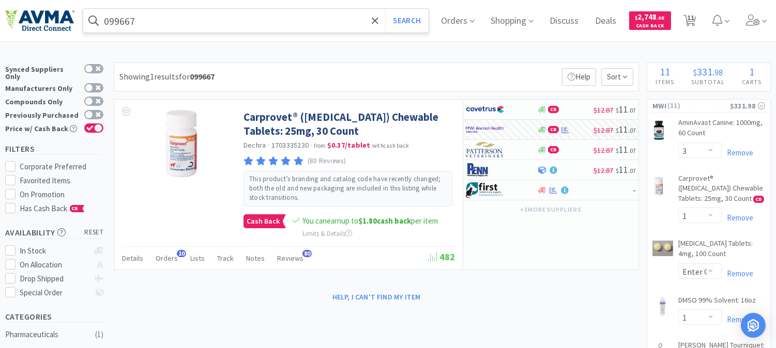
click at [188, 29] on input "099667" at bounding box center [255, 21] width 345 height 24
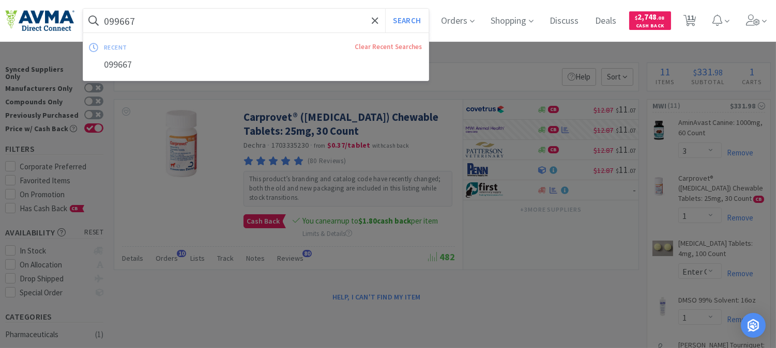
paste input "76"
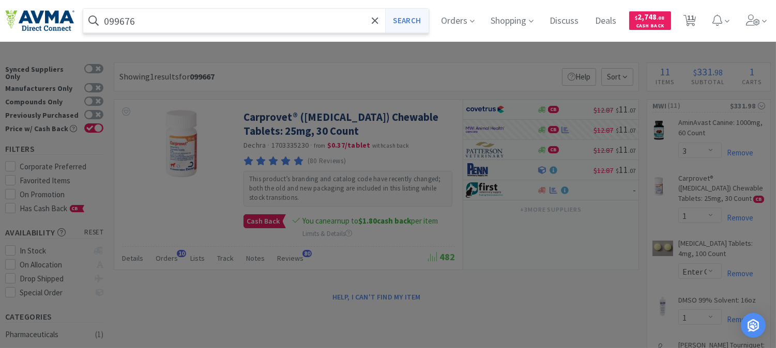
type input "099676"
click at [405, 14] on button "Search" at bounding box center [406, 21] width 43 height 24
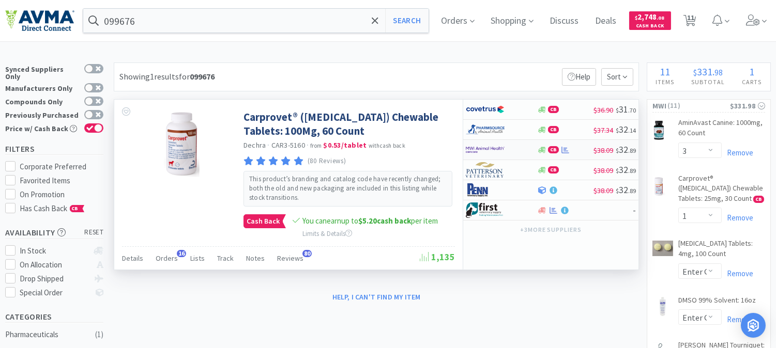
click at [478, 148] on img at bounding box center [485, 150] width 39 height 16
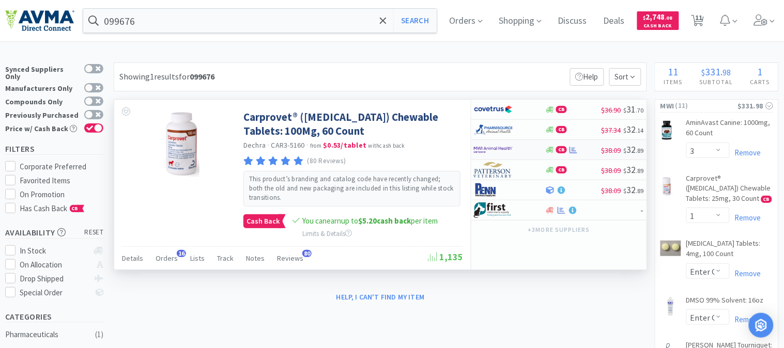
select select "1"
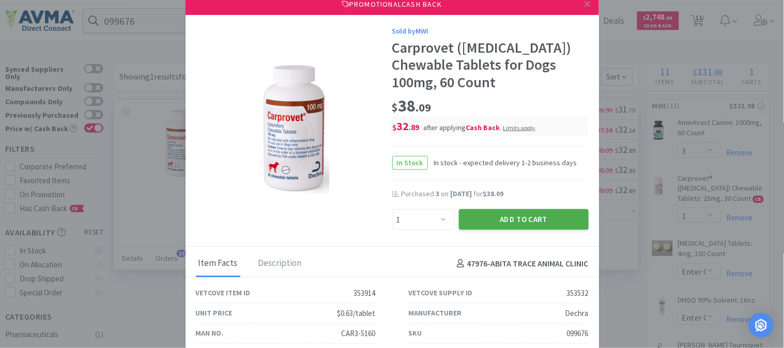
click at [520, 216] on button "Add to Cart" at bounding box center [524, 219] width 130 height 21
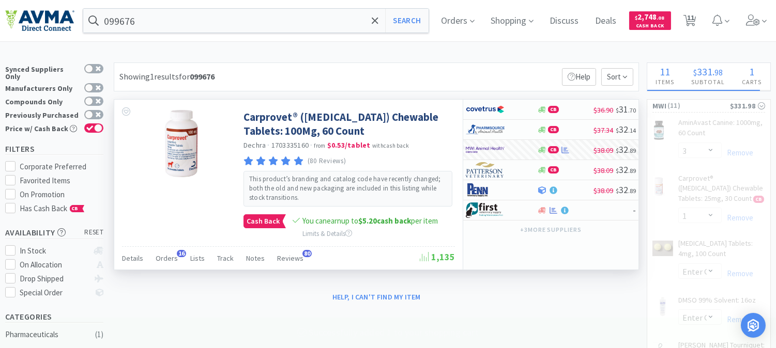
select select "2"
select select "1"
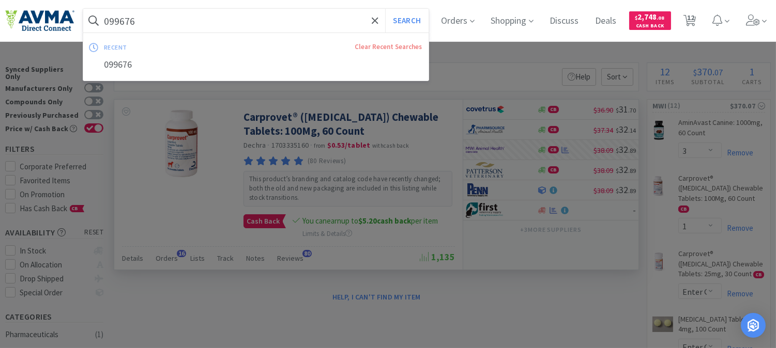
click at [154, 19] on input "099676" at bounding box center [255, 21] width 345 height 24
paste input "122742"
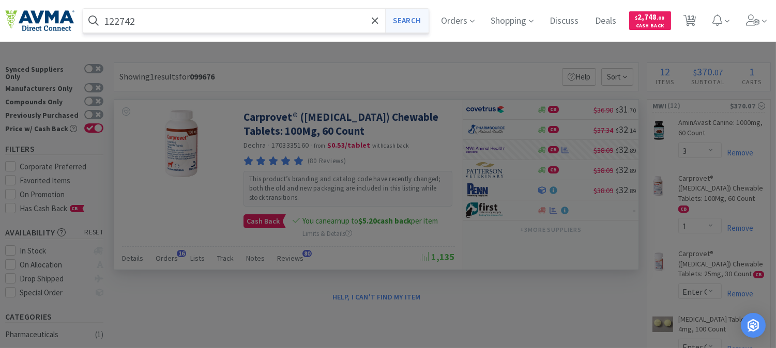
type input "122742"
click at [413, 21] on button "Search" at bounding box center [406, 21] width 43 height 24
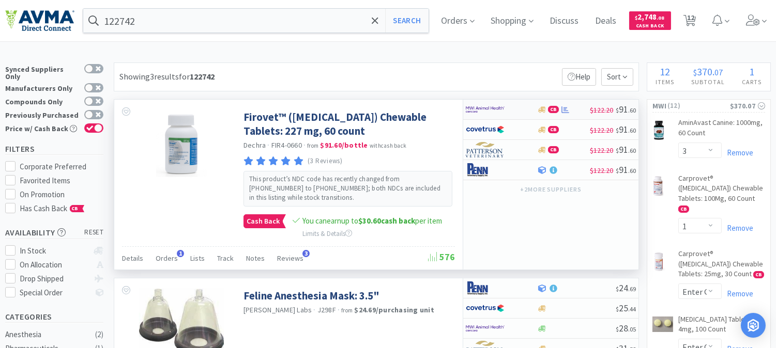
click at [478, 109] on img at bounding box center [485, 110] width 39 height 16
select select "1"
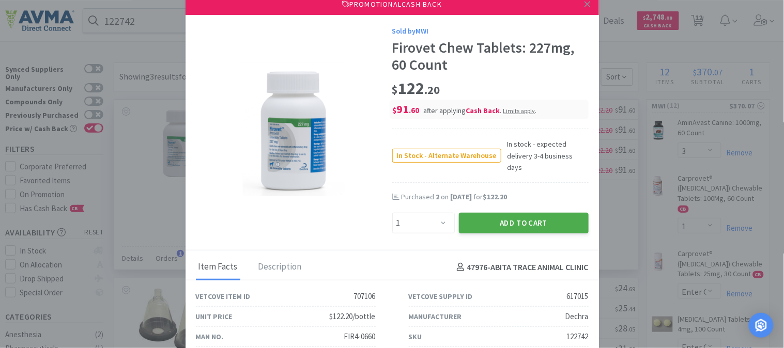
click at [533, 213] on button "Add to Cart" at bounding box center [524, 223] width 130 height 21
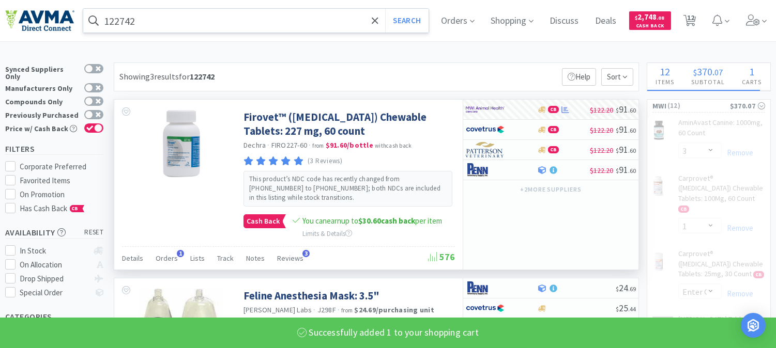
click at [228, 22] on input "122742" at bounding box center [255, 21] width 345 height 24
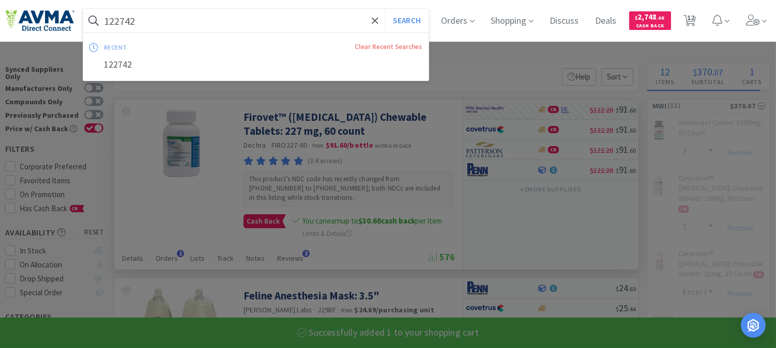
paste input "501019"
type input "501019"
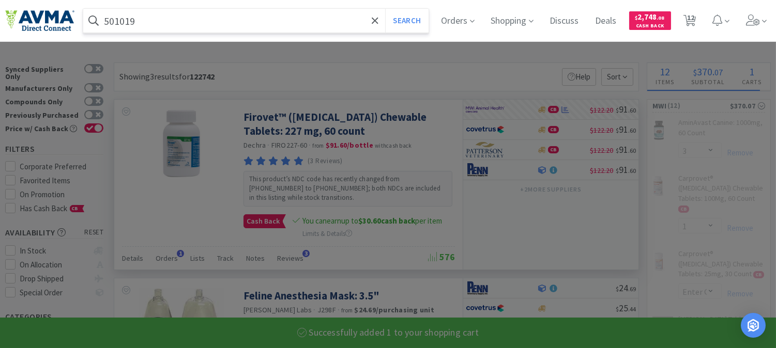
select select "2"
select select "1"
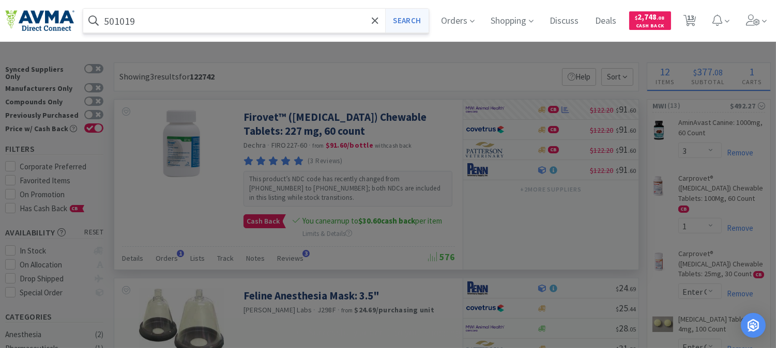
type input "501019"
click at [397, 17] on button "Search" at bounding box center [406, 21] width 43 height 24
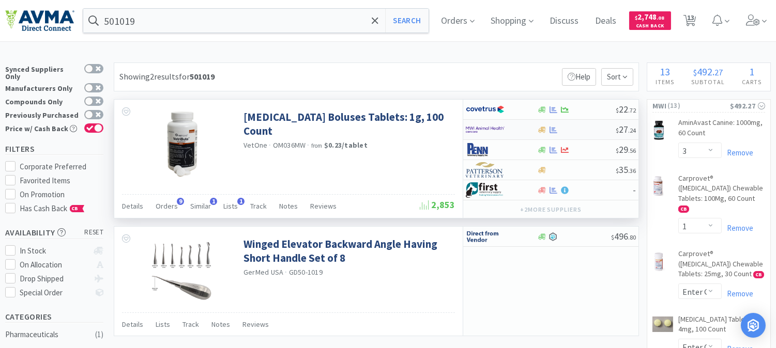
click at [481, 129] on img at bounding box center [485, 130] width 39 height 16
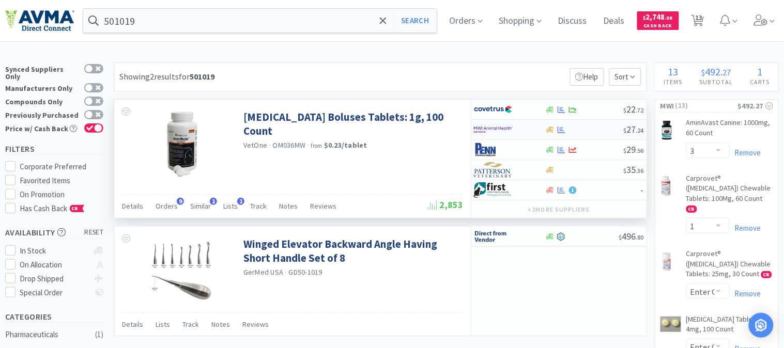
select select "1"
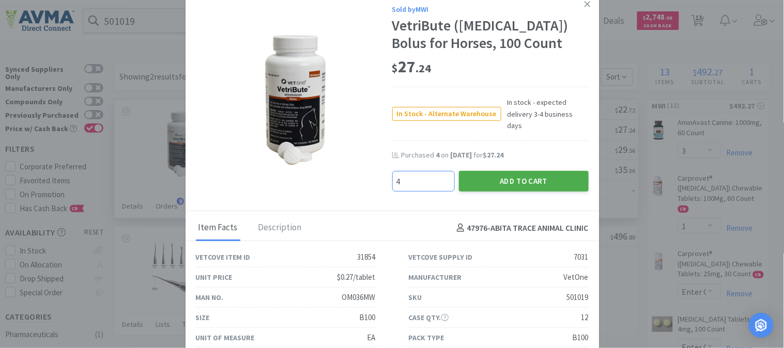
type input "4"
click at [516, 171] on button "Add to Cart" at bounding box center [524, 181] width 130 height 21
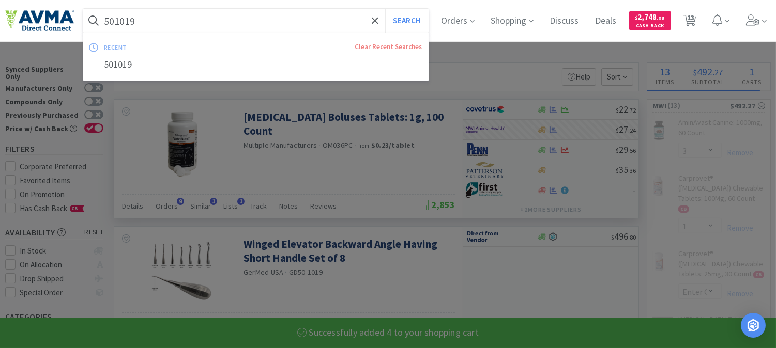
click at [162, 18] on input "501019" at bounding box center [255, 21] width 345 height 24
paste input "090324"
type input "090324"
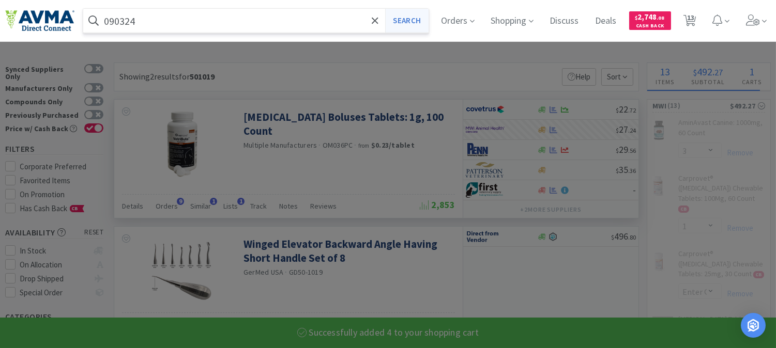
select select "4"
select select "1"
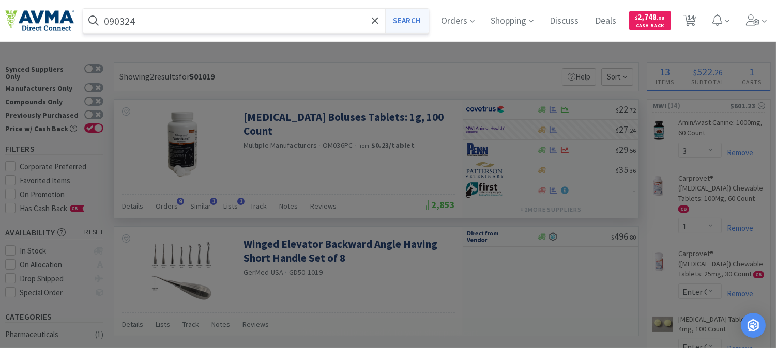
type input "090324"
click at [418, 18] on button "Search" at bounding box center [406, 21] width 43 height 24
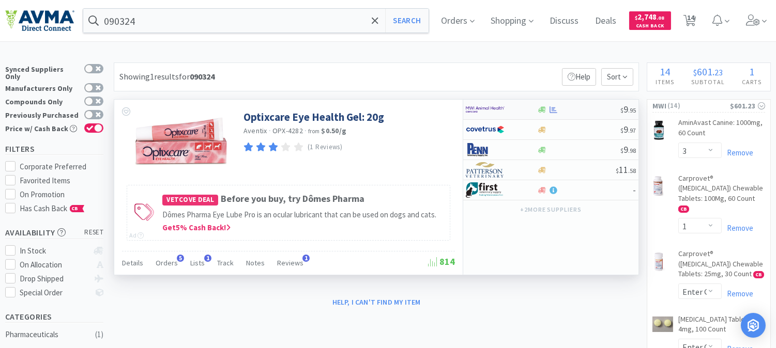
click at [478, 110] on img at bounding box center [485, 110] width 39 height 16
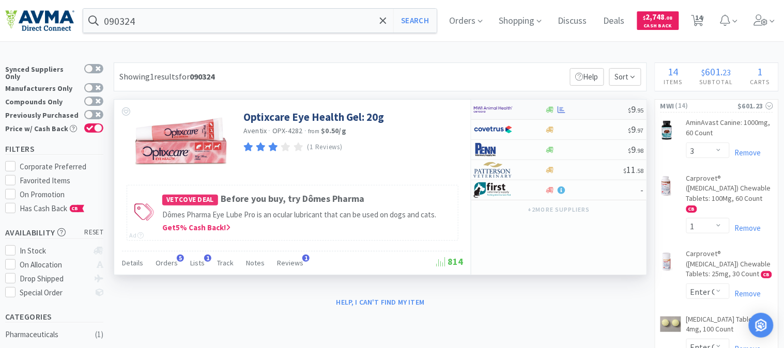
select select "1"
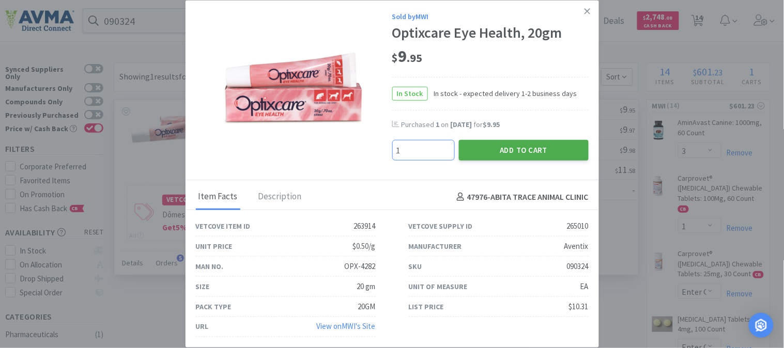
type input "1"
click at [530, 148] on button "Add to Cart" at bounding box center [524, 150] width 130 height 21
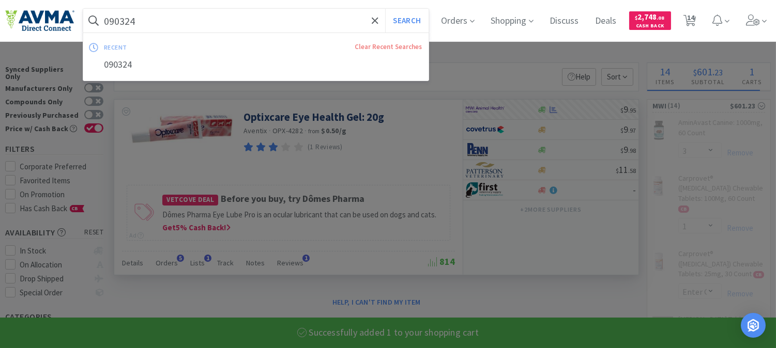
click at [214, 27] on input "090324" at bounding box center [255, 21] width 345 height 24
paste input "50123"
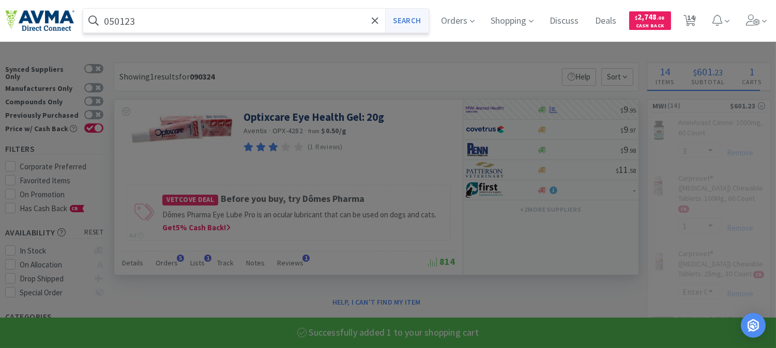
type input "050123"
click at [424, 18] on button "Search" at bounding box center [406, 21] width 43 height 24
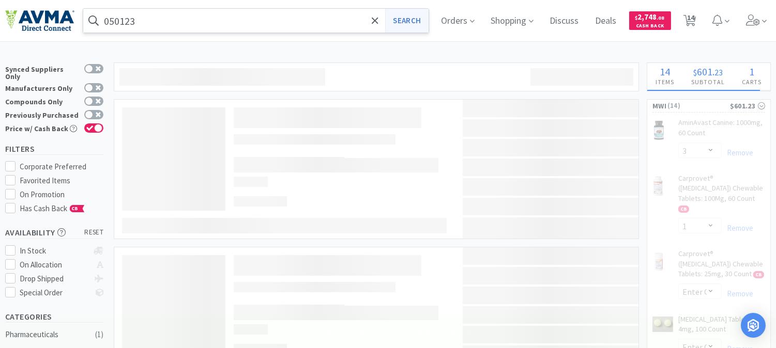
select select "1"
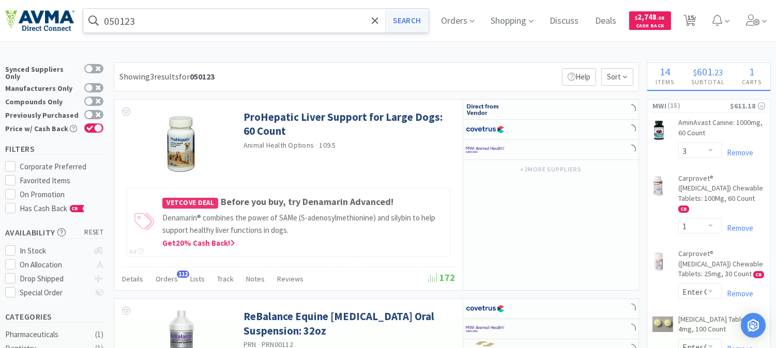
select select "1"
select select "4"
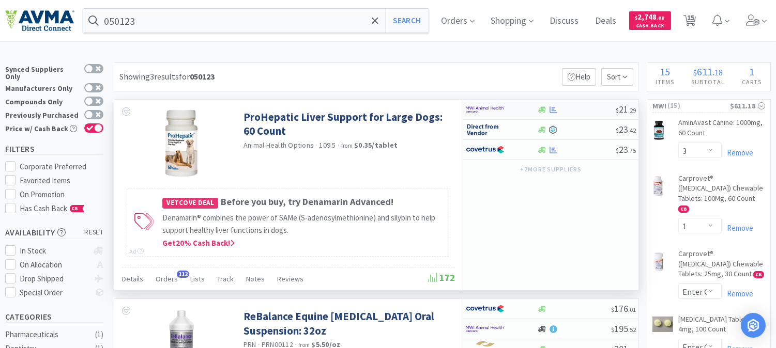
click at [480, 108] on img at bounding box center [485, 110] width 39 height 16
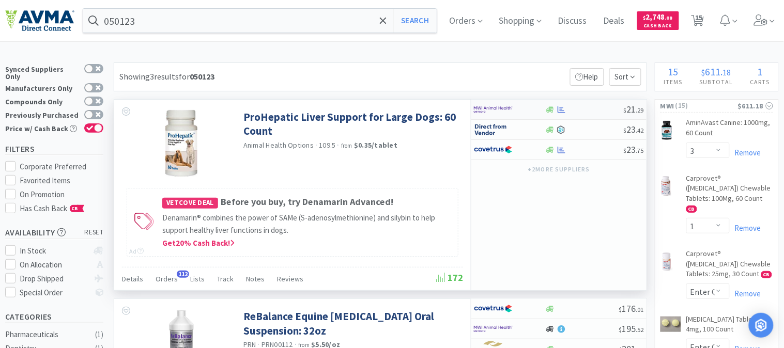
select select "1"
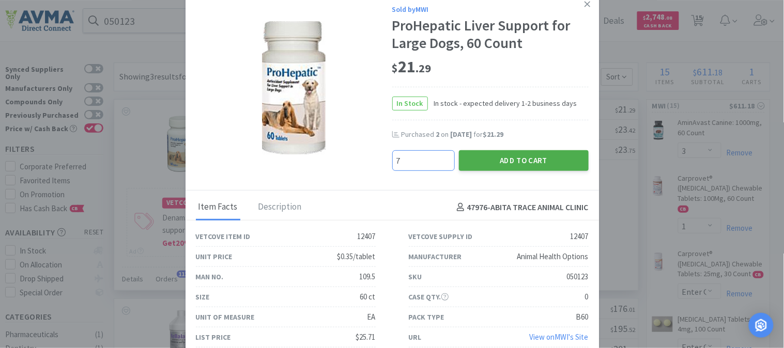
type input "7"
click at [526, 159] on button "Add to Cart" at bounding box center [524, 160] width 130 height 21
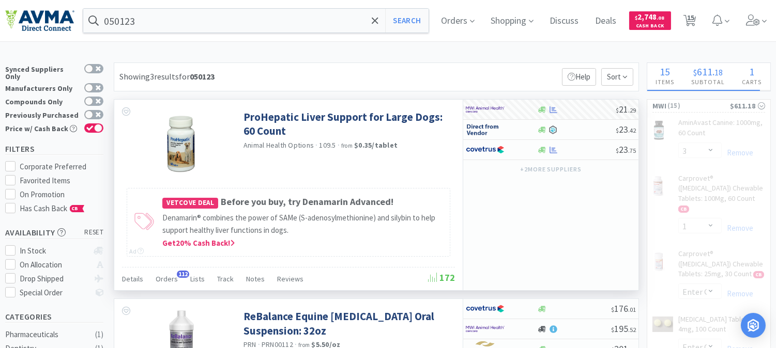
select select "7"
select select "1"
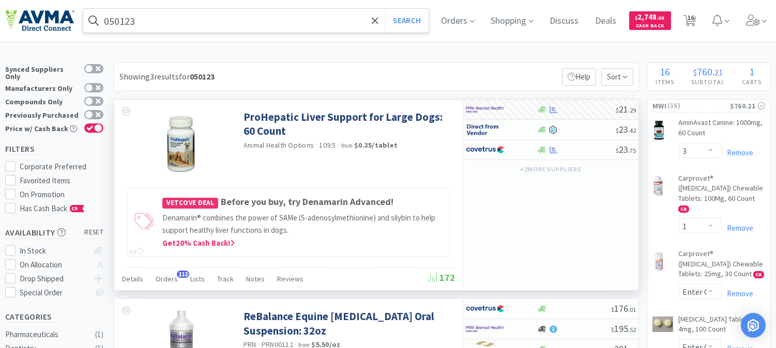
click at [117, 23] on input "050123" at bounding box center [255, 21] width 345 height 24
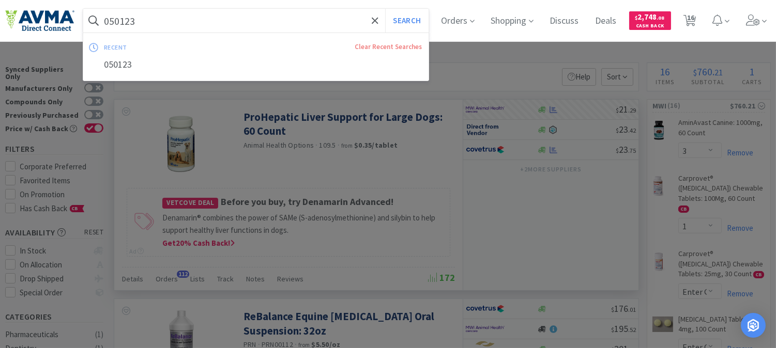
paste input "2016"
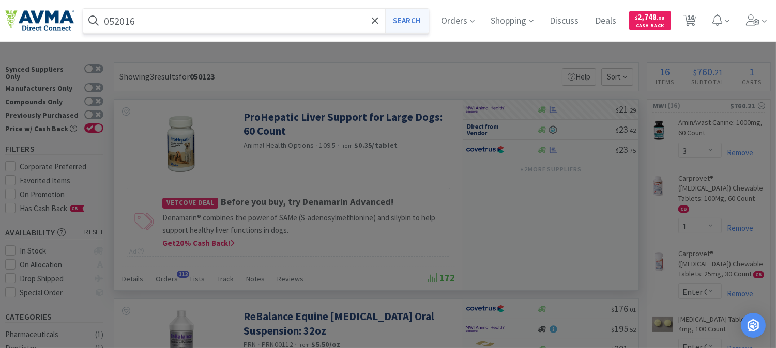
type input "052016"
click at [405, 23] on button "Search" at bounding box center [406, 21] width 43 height 24
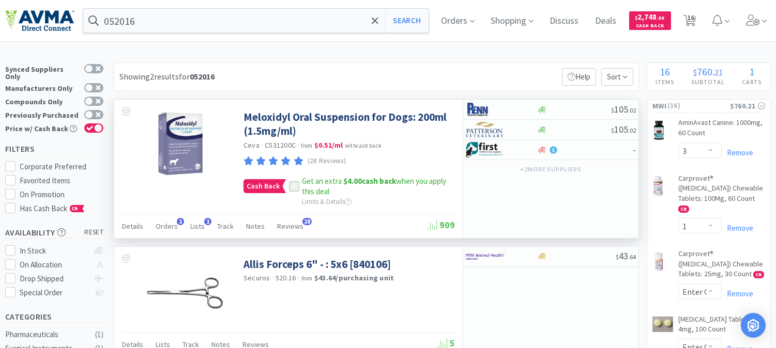
click at [292, 188] on icon at bounding box center [294, 186] width 7 height 5
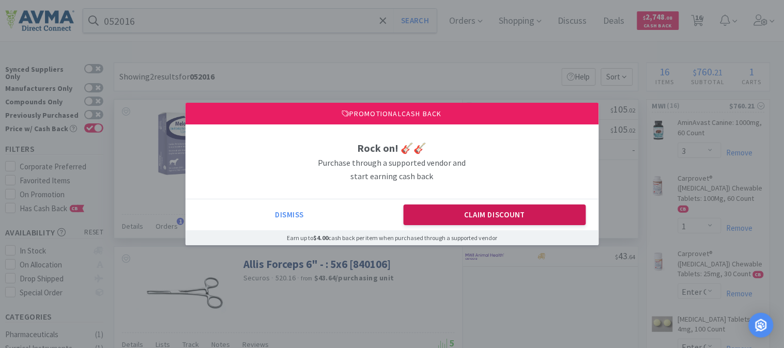
click at [471, 214] on button "Claim Discount" at bounding box center [495, 215] width 182 height 21
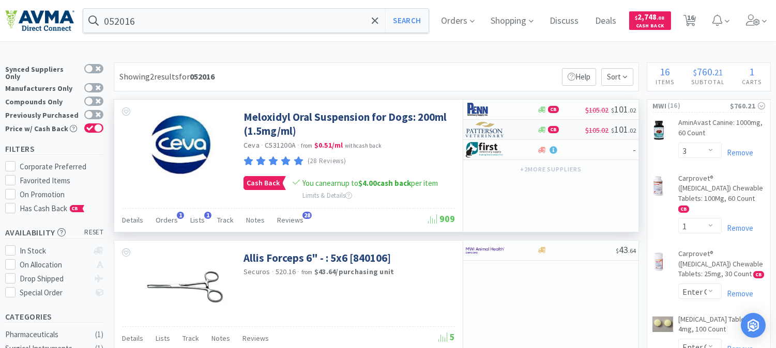
click at [484, 131] on img at bounding box center [485, 130] width 39 height 16
select select "1"
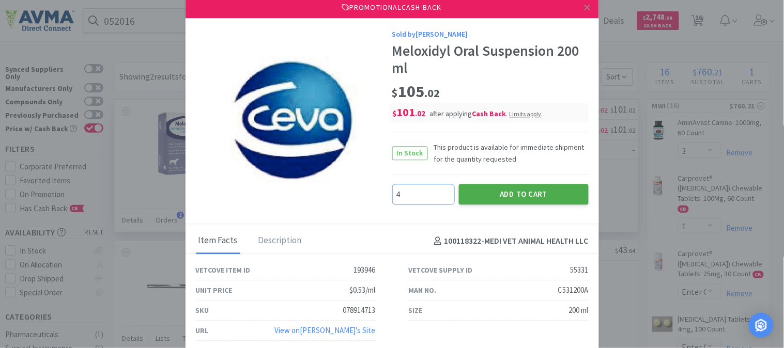
click at [509, 197] on button "Add to Cart" at bounding box center [524, 194] width 130 height 21
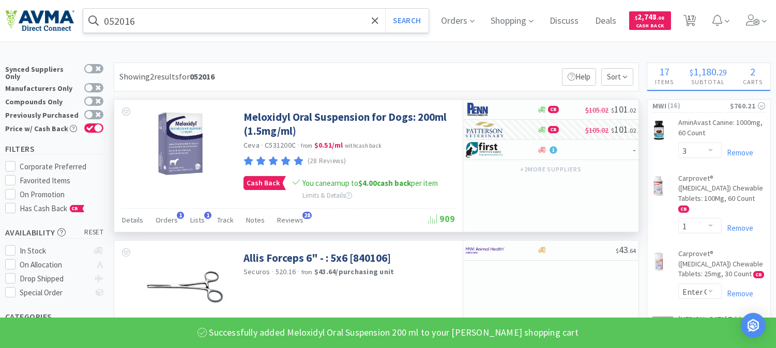
click at [214, 19] on input "052016" at bounding box center [255, 21] width 345 height 24
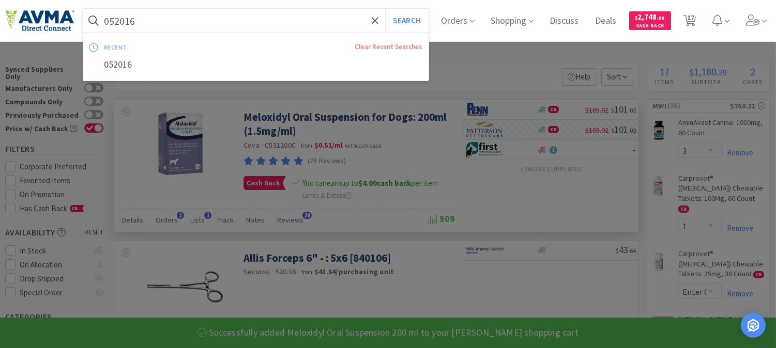
paste input "114635"
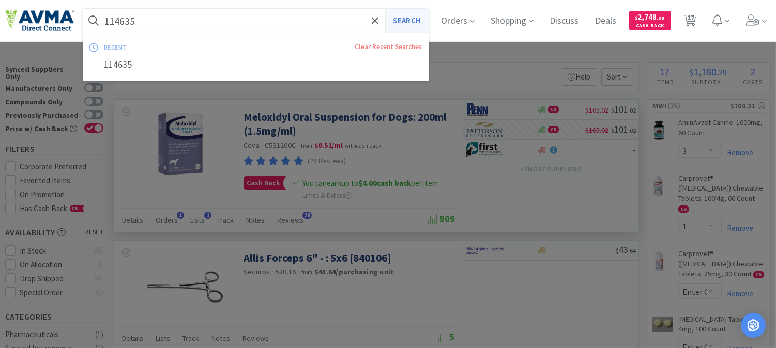
click at [416, 18] on button "Search" at bounding box center [406, 21] width 43 height 24
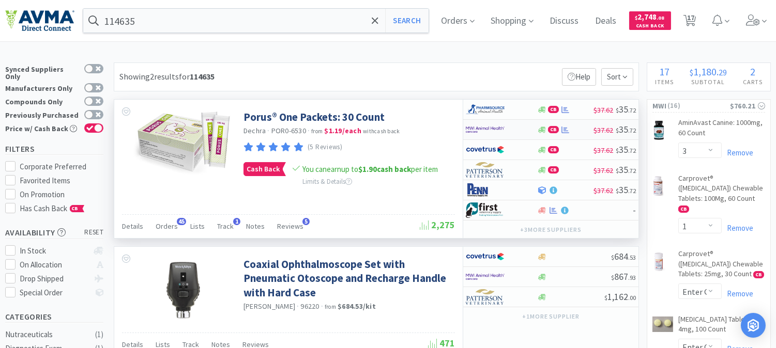
click at [485, 129] on img at bounding box center [485, 130] width 39 height 16
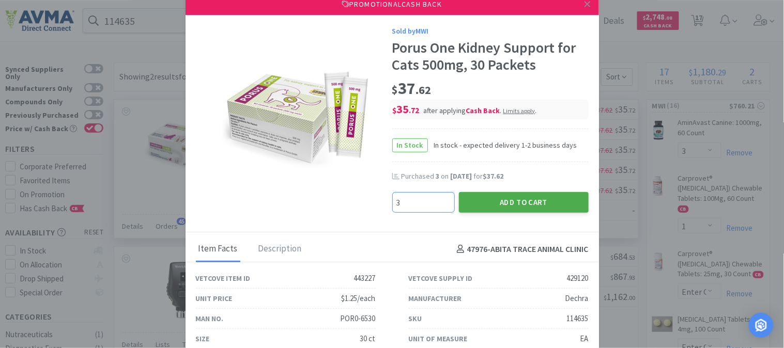
click at [514, 199] on button "Add to Cart" at bounding box center [524, 202] width 130 height 21
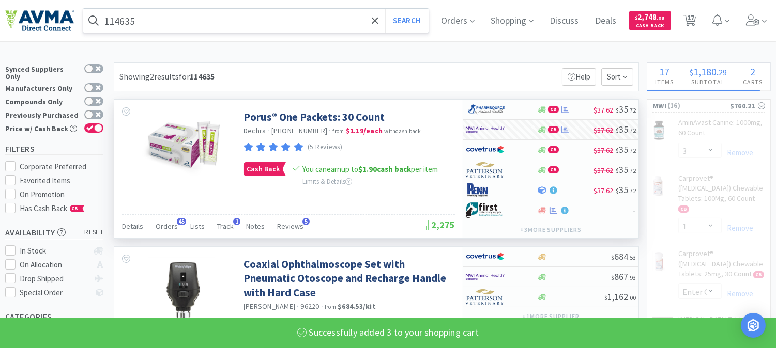
click at [129, 14] on input "114635" at bounding box center [255, 21] width 345 height 24
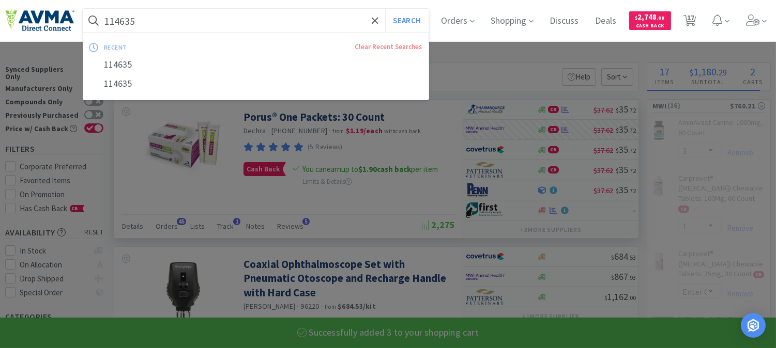
paste input "003976"
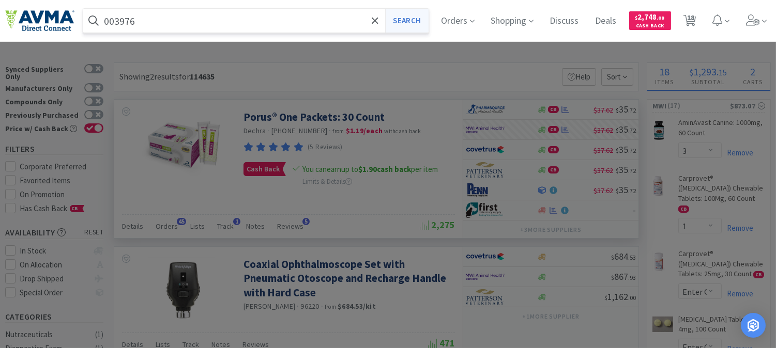
click at [418, 19] on button "Search" at bounding box center [406, 21] width 43 height 24
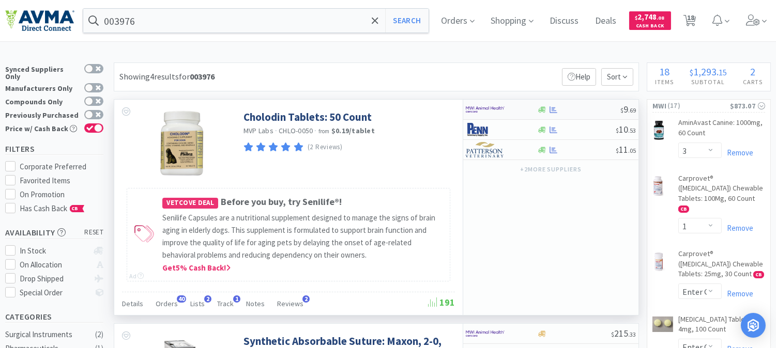
click at [481, 107] on img at bounding box center [485, 110] width 39 height 16
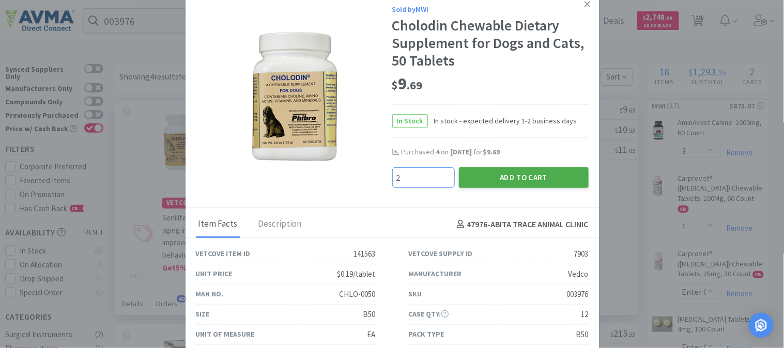
click at [517, 175] on button "Add to Cart" at bounding box center [524, 177] width 130 height 21
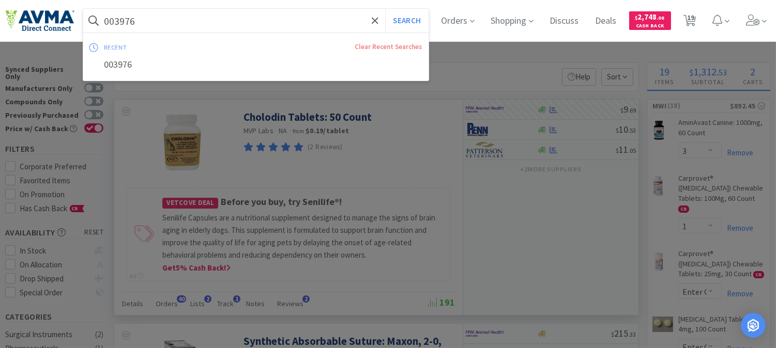
click at [174, 28] on input "003976" at bounding box center [255, 21] width 345 height 24
paste input "32891"
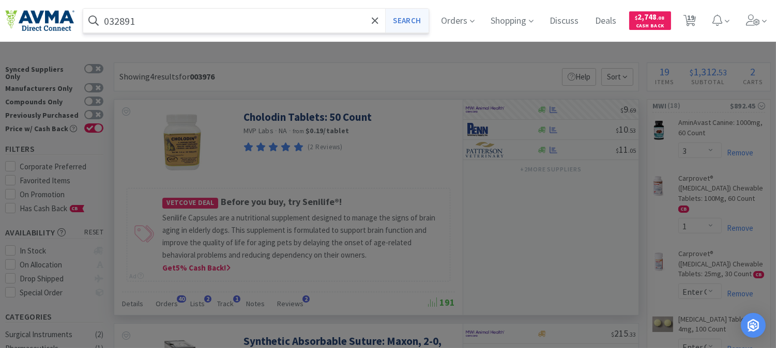
click at [407, 17] on button "Search" at bounding box center [406, 21] width 43 height 24
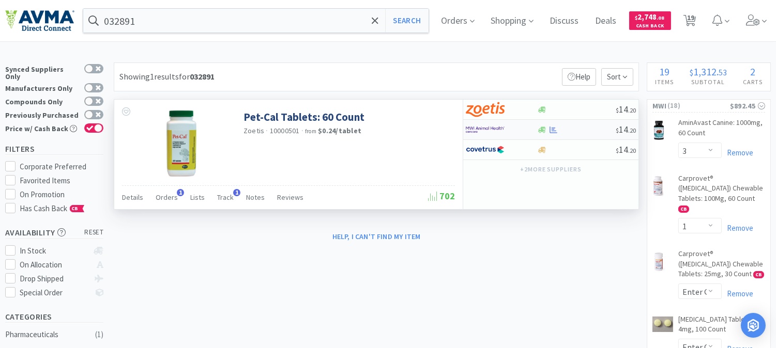
click at [487, 129] on img at bounding box center [485, 130] width 39 height 16
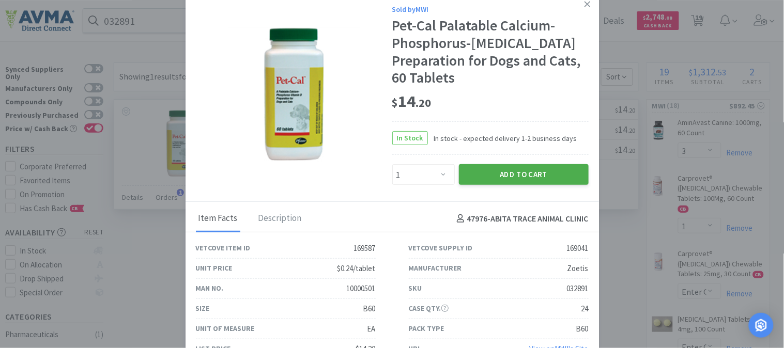
click at [516, 169] on button "Add to Cart" at bounding box center [524, 174] width 130 height 21
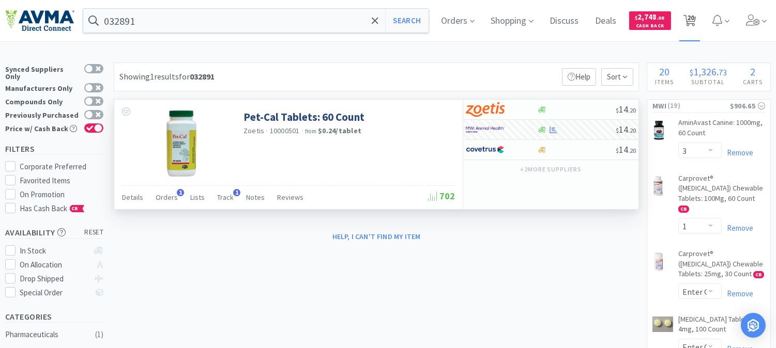
click at [694, 18] on span "20" at bounding box center [690, 17] width 7 height 41
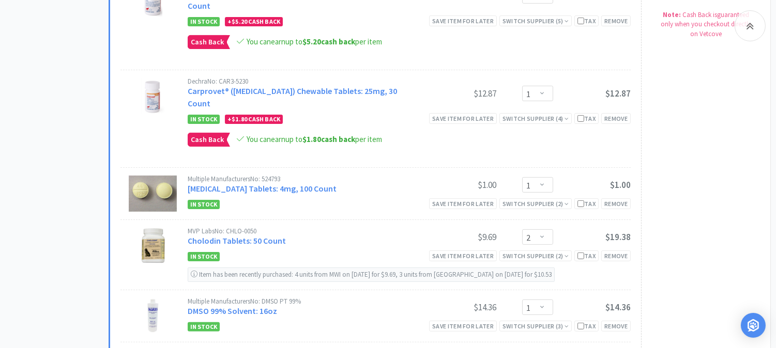
scroll to position [402, 0]
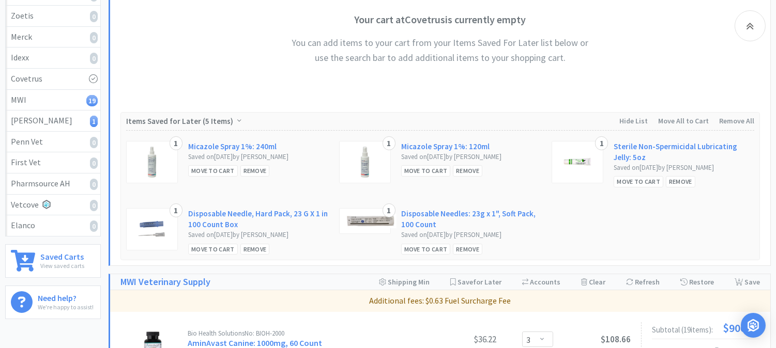
scroll to position [0, 0]
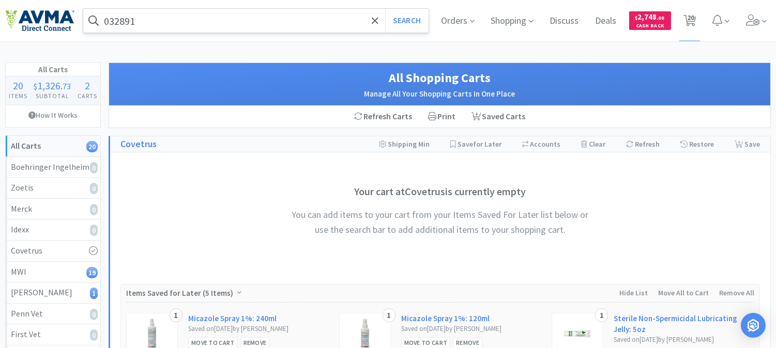
click at [157, 20] on input "032891" at bounding box center [255, 21] width 345 height 24
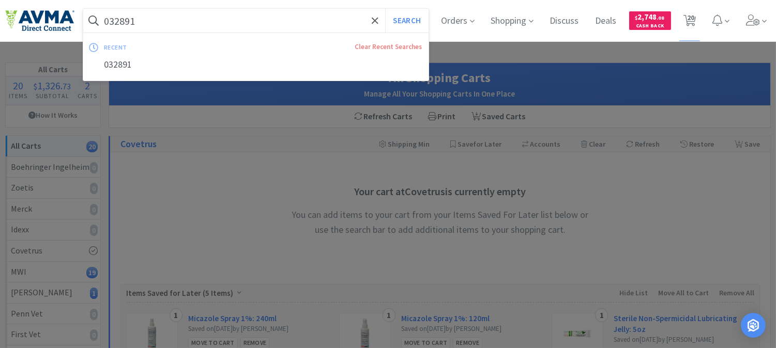
paste input "52016"
click at [411, 19] on button "Search" at bounding box center [406, 21] width 43 height 24
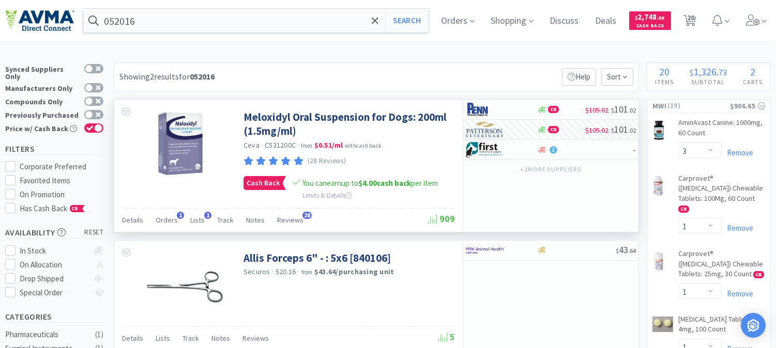
scroll to position [57, 0]
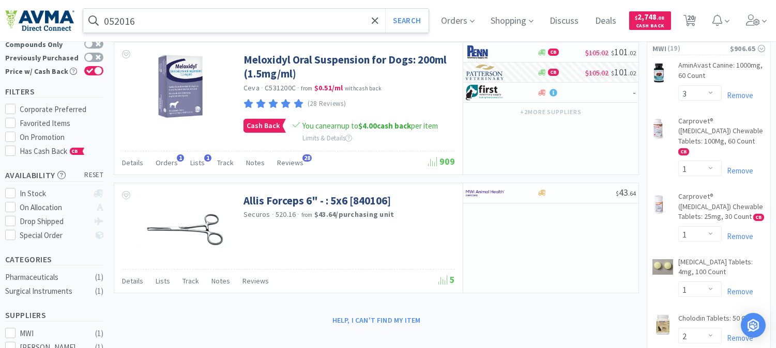
click at [194, 18] on input "052016" at bounding box center [255, 21] width 345 height 24
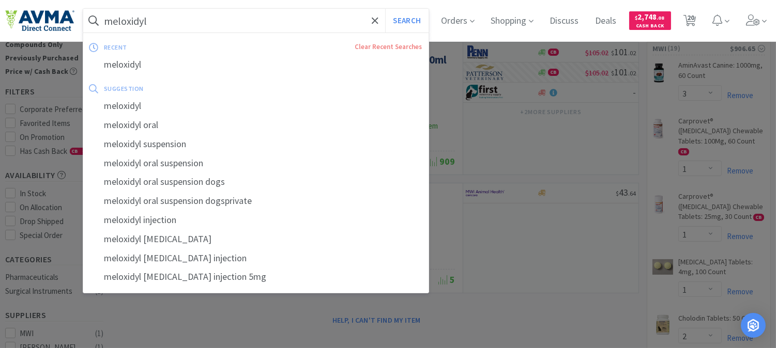
click at [385, 9] on button "Search" at bounding box center [406, 21] width 43 height 24
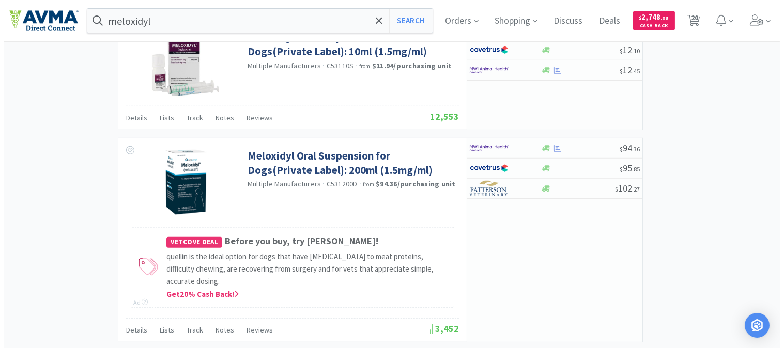
scroll to position [1378, 0]
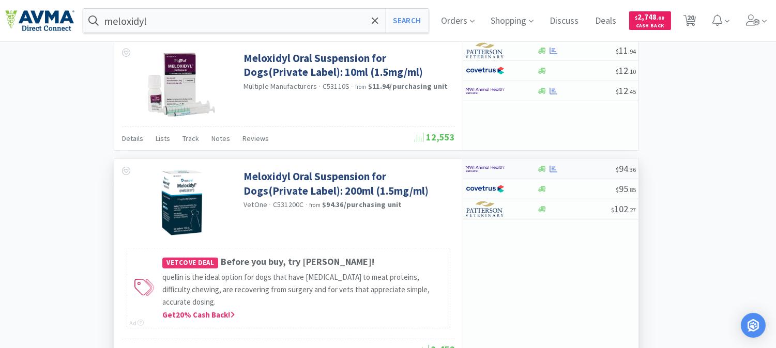
click at [479, 169] on img at bounding box center [485, 169] width 39 height 16
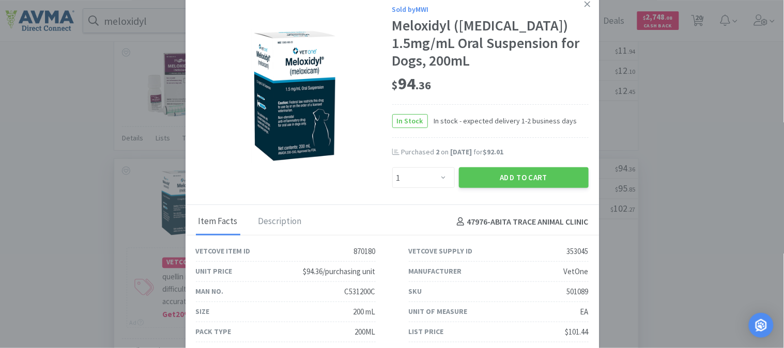
click at [571, 292] on div "501089" at bounding box center [578, 292] width 22 height 12
copy div "501089"
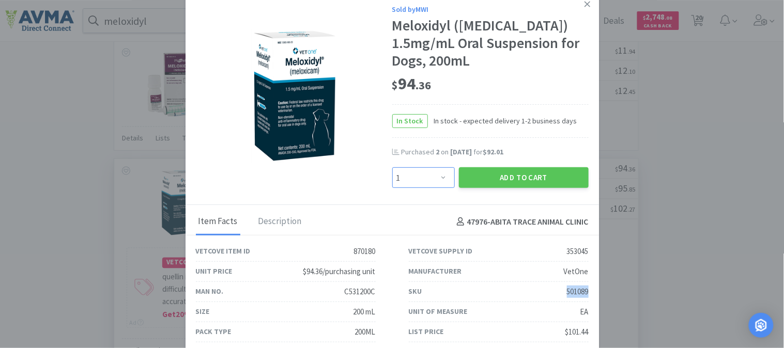
click at [436, 178] on select "Enter Quantity 1 2 3 4 5 6 7 8 9 10 11 12 13 14 15 16 17 18 19 20 Enter Quantity" at bounding box center [423, 177] width 63 height 21
click at [392, 167] on select "Enter Quantity 1 2 3 4 5 6 7 8 9 10 11 12 13 14 15 16 17 18 19 20 Enter Quantity" at bounding box center [423, 177] width 63 height 21
click at [513, 176] on button "Add to Cart" at bounding box center [524, 177] width 130 height 21
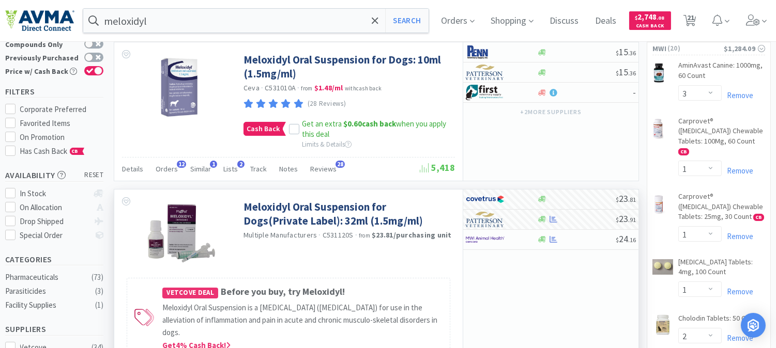
scroll to position [0, 0]
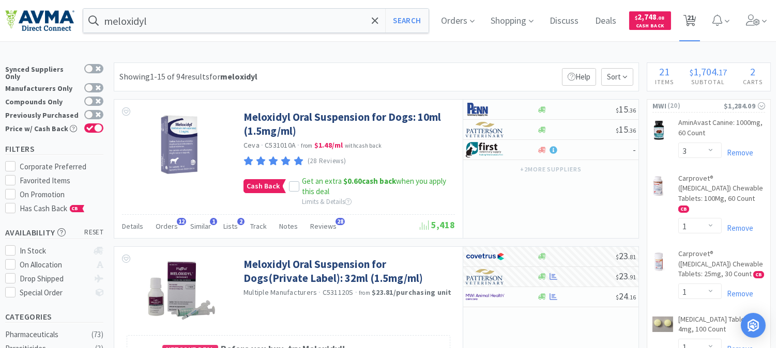
click at [694, 23] on span "21" at bounding box center [690, 17] width 7 height 41
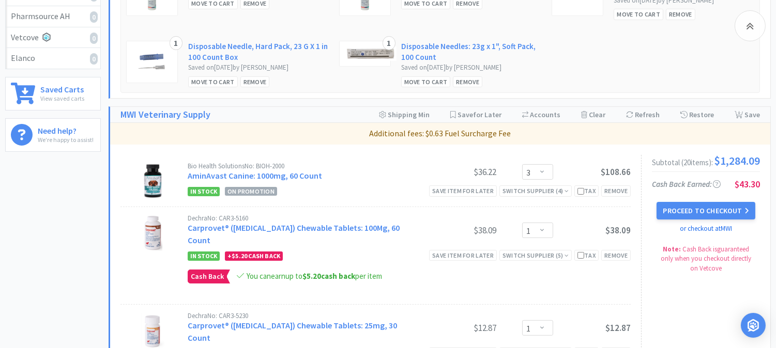
scroll to position [344, 0]
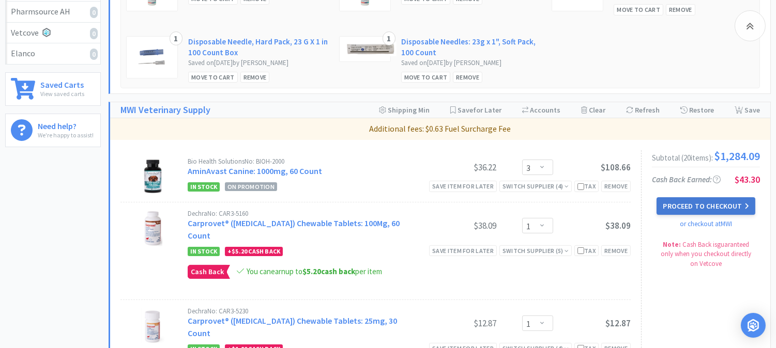
click at [724, 207] on button "Proceed to Checkout" at bounding box center [706, 206] width 98 height 18
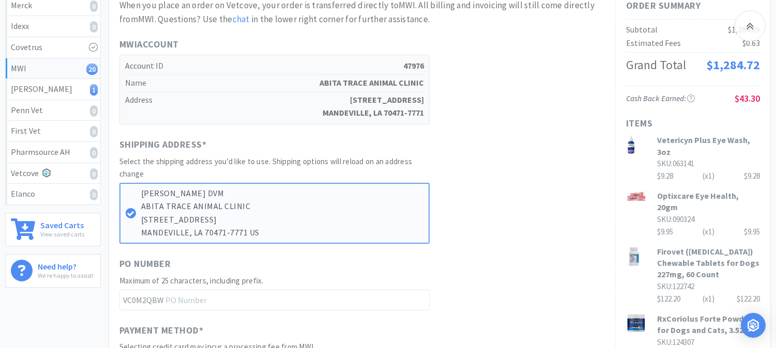
scroll to position [230, 0]
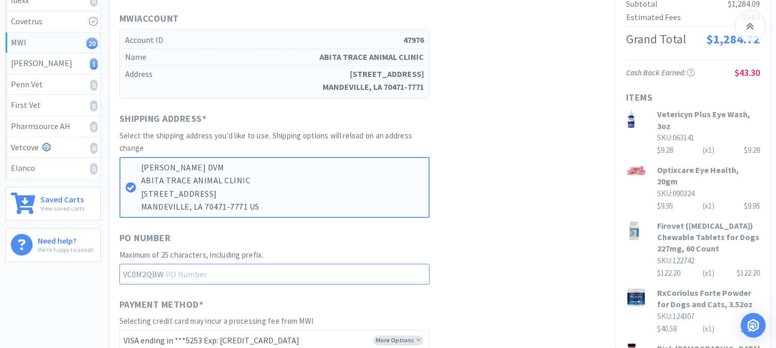
click at [206, 272] on input "text" at bounding box center [274, 274] width 310 height 21
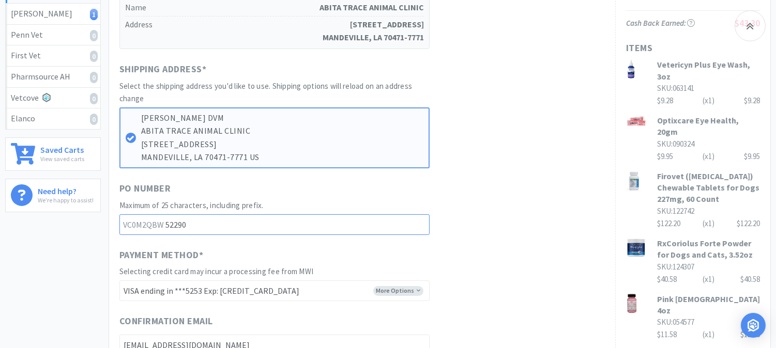
scroll to position [344, 0]
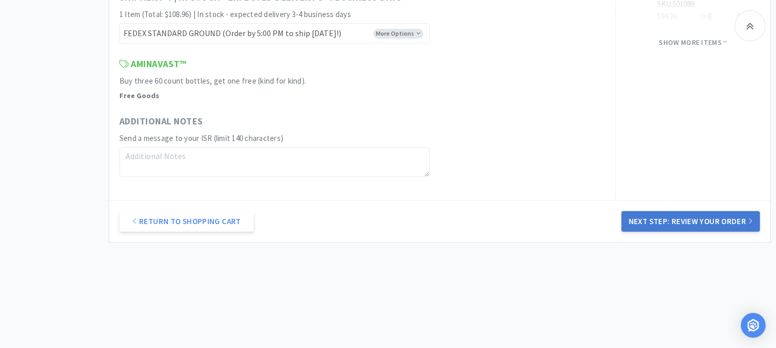
click at [702, 221] on button "Next Step: Review Your Order" at bounding box center [690, 221] width 139 height 21
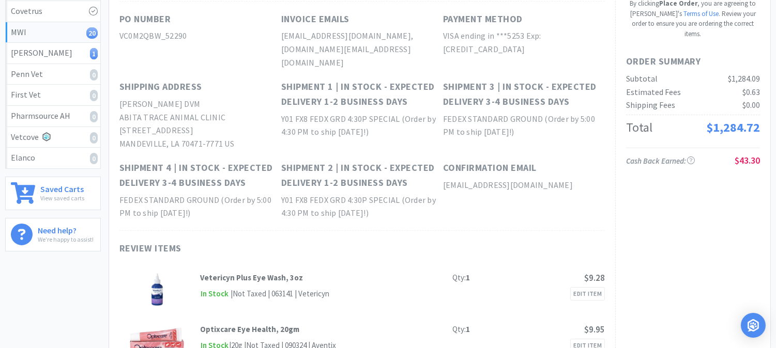
scroll to position [0, 0]
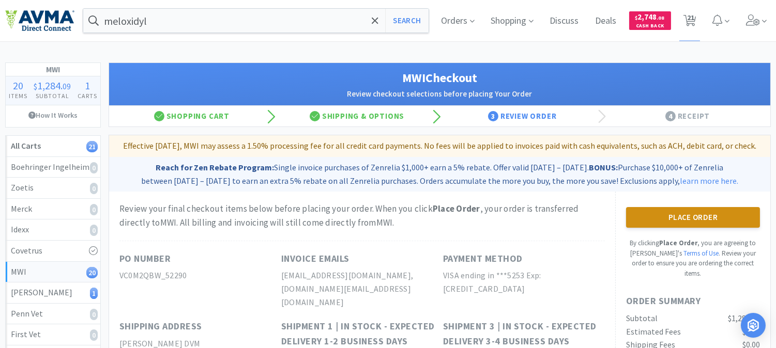
click at [698, 226] on button "Place Order" at bounding box center [693, 217] width 134 height 21
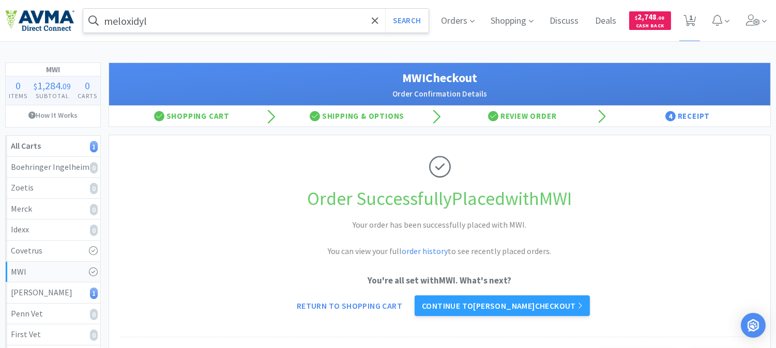
click at [181, 20] on input "meloxidyl" at bounding box center [255, 21] width 345 height 24
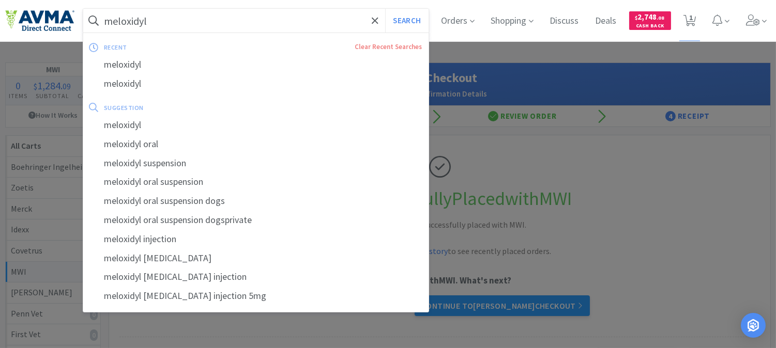
paste input "601121"
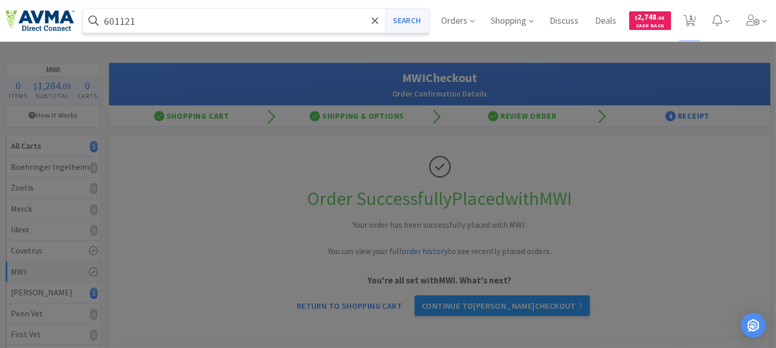
click at [408, 14] on button "Search" at bounding box center [406, 21] width 43 height 24
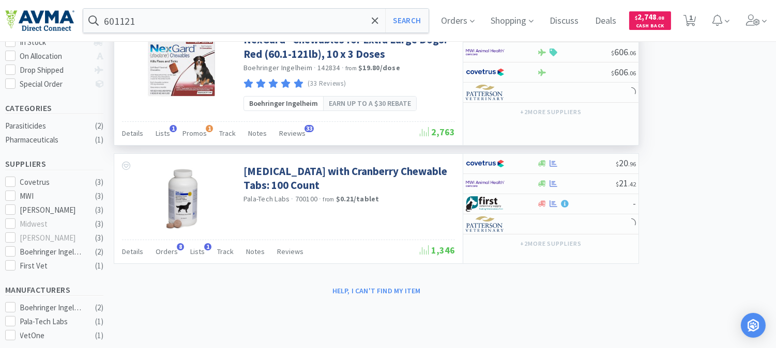
scroll to position [230, 0]
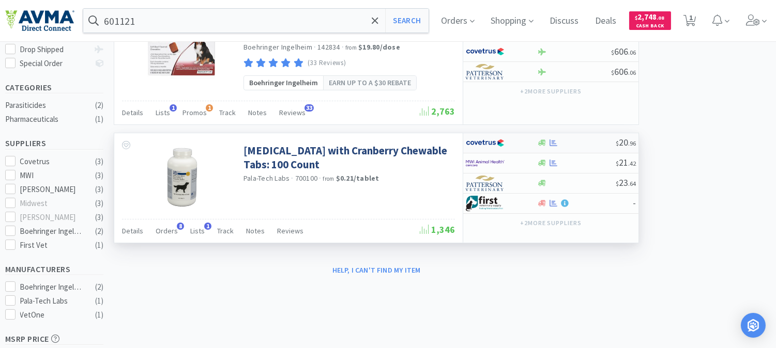
click at [491, 146] on img at bounding box center [485, 143] width 39 height 16
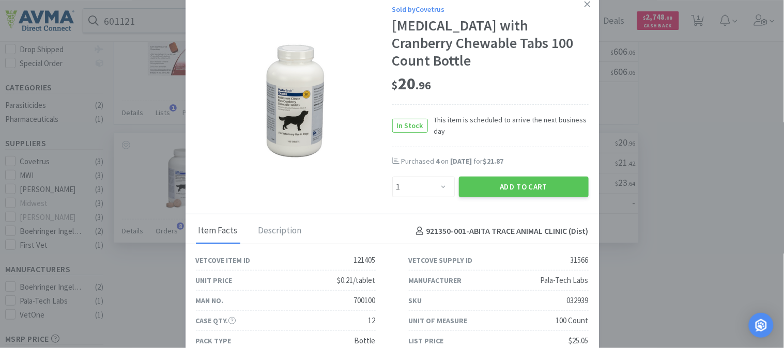
click at [567, 302] on div "032939" at bounding box center [578, 301] width 22 height 12
copy div "032939"
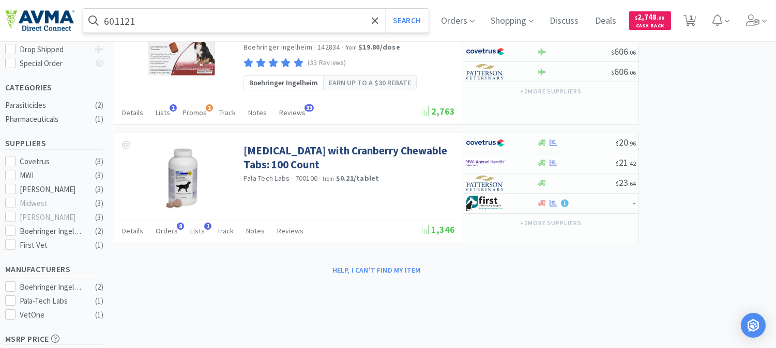
click at [136, 22] on input "601121" at bounding box center [255, 21] width 345 height 24
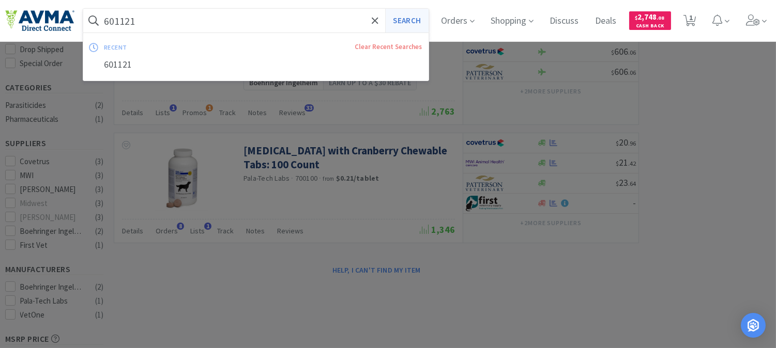
click at [414, 19] on button "Search" at bounding box center [406, 21] width 43 height 24
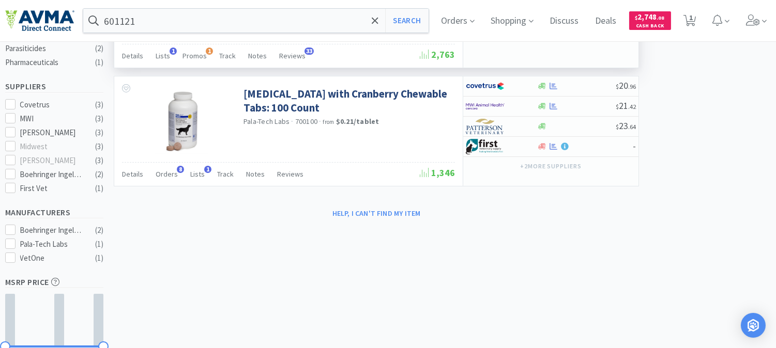
scroll to position [287, 0]
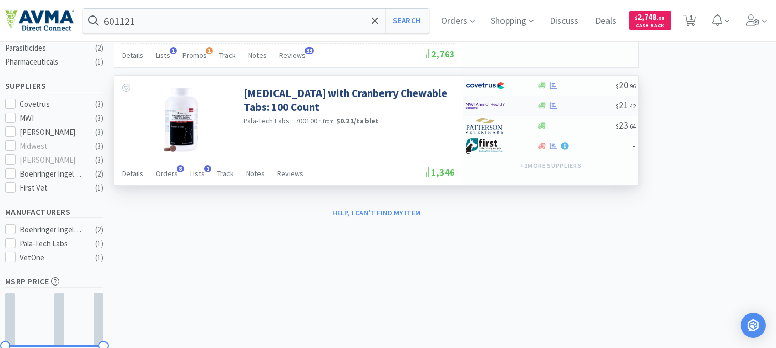
click at [476, 102] on img at bounding box center [485, 106] width 39 height 16
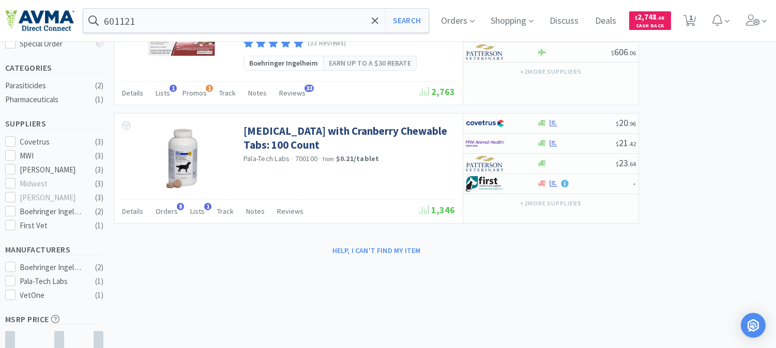
scroll to position [230, 0]
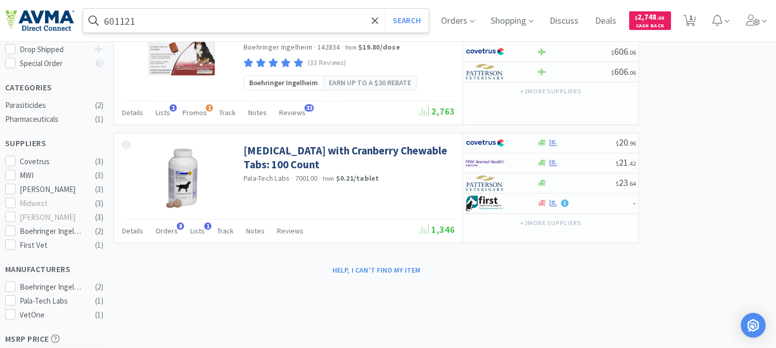
click at [144, 24] on input "601121" at bounding box center [255, 21] width 345 height 24
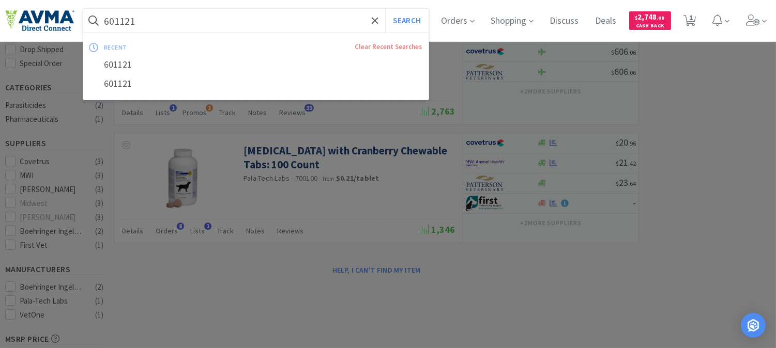
paste input "005364"
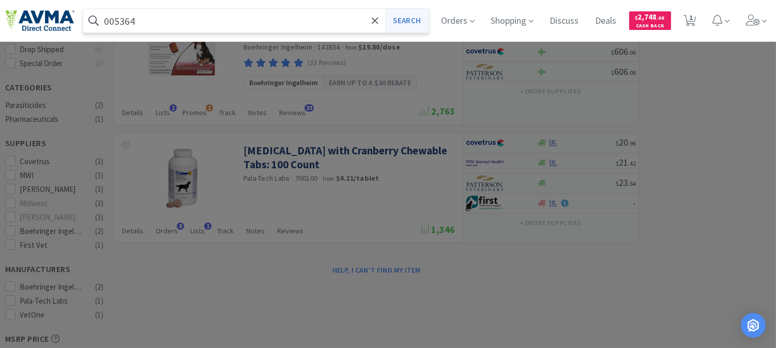
click at [409, 21] on button "Search" at bounding box center [406, 21] width 43 height 24
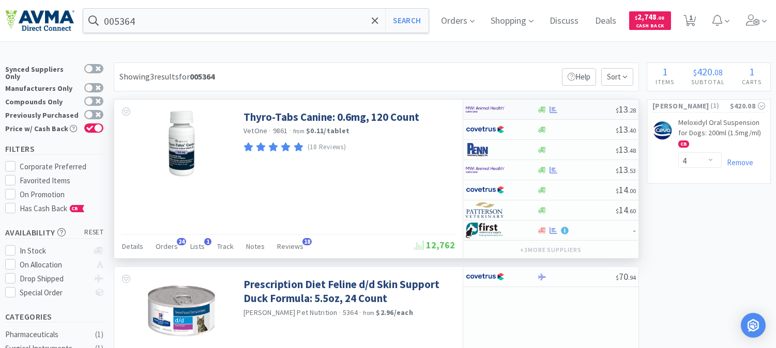
click at [477, 110] on img at bounding box center [485, 110] width 39 height 16
click at [492, 169] on img at bounding box center [485, 170] width 39 height 16
click at [495, 129] on img at bounding box center [485, 130] width 39 height 16
click at [483, 127] on img at bounding box center [485, 130] width 39 height 16
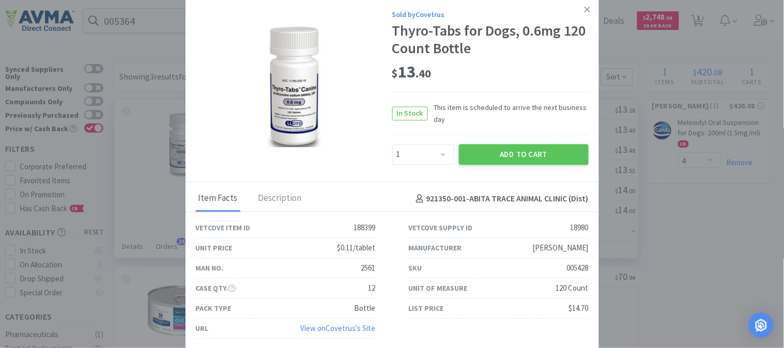
click at [577, 266] on div "005428" at bounding box center [578, 269] width 22 height 12
copy div "005428"
click at [586, 10] on icon at bounding box center [588, 9] width 6 height 9
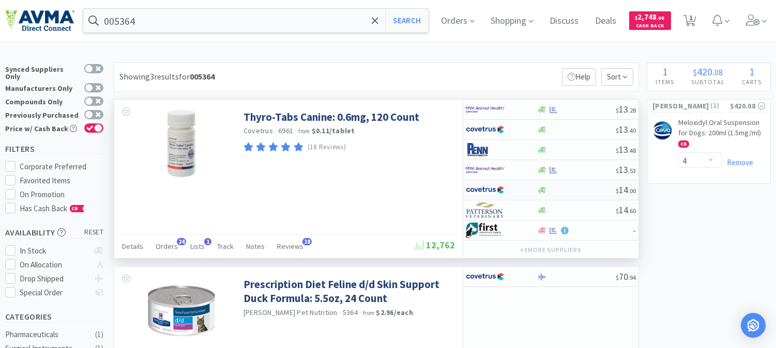
click at [491, 189] on img at bounding box center [485, 190] width 39 height 16
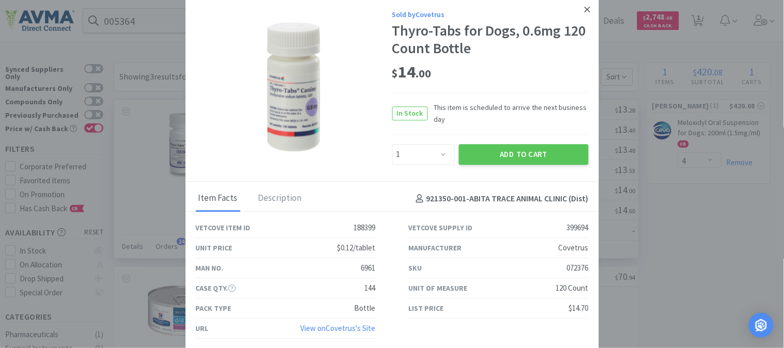
click at [588, 10] on icon at bounding box center [588, 10] width 6 height 6
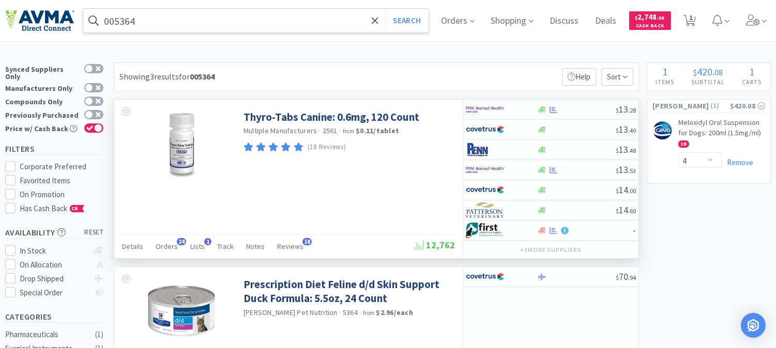
click at [203, 23] on input "005364" at bounding box center [255, 21] width 345 height 24
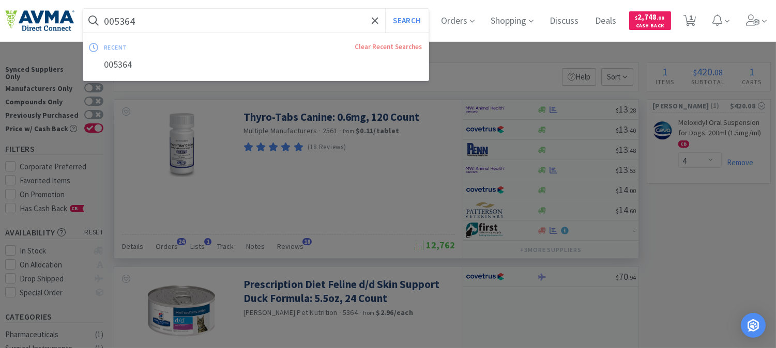
paste input "27093"
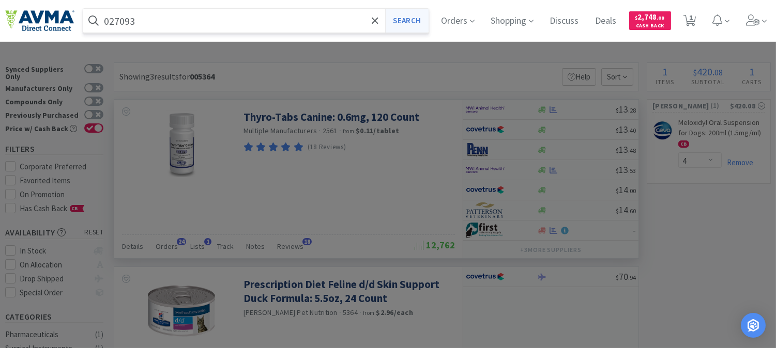
click at [419, 19] on button "Search" at bounding box center [406, 21] width 43 height 24
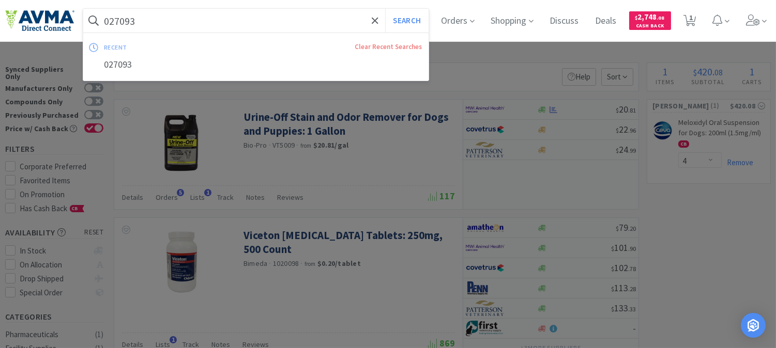
paste input "19275"
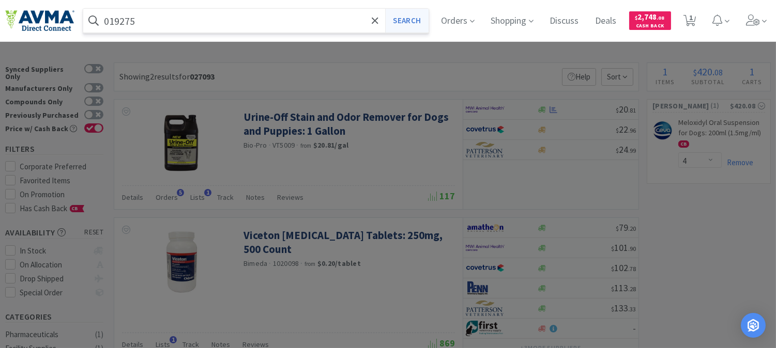
click at [414, 19] on button "Search" at bounding box center [406, 21] width 43 height 24
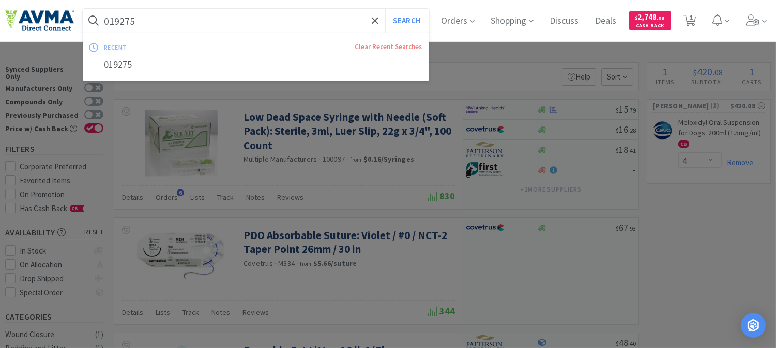
click at [214, 21] on input "019275" at bounding box center [255, 21] width 345 height 24
paste input "81"
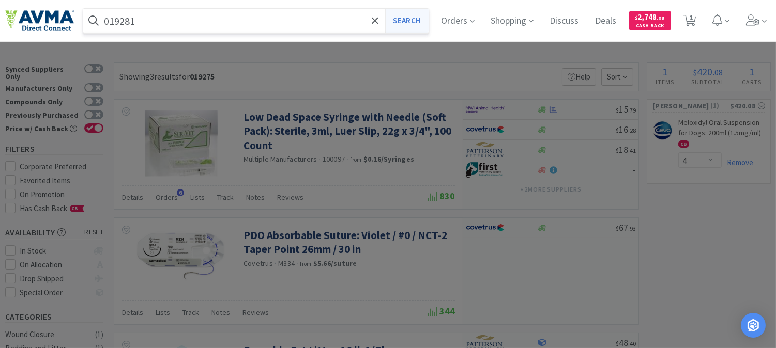
click at [415, 18] on button "Search" at bounding box center [406, 21] width 43 height 24
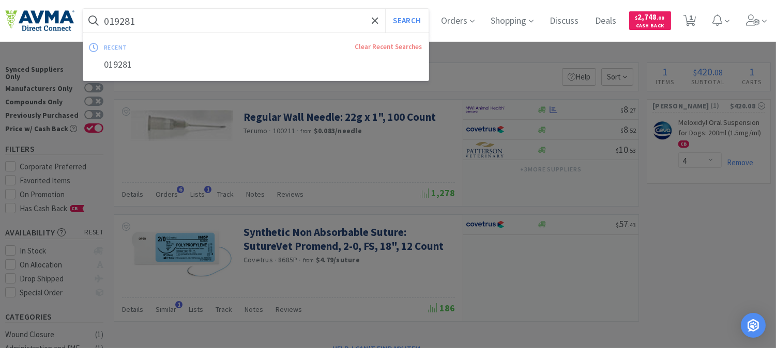
click at [216, 27] on input "019281" at bounding box center [255, 21] width 345 height 24
paste input "VPL94012"
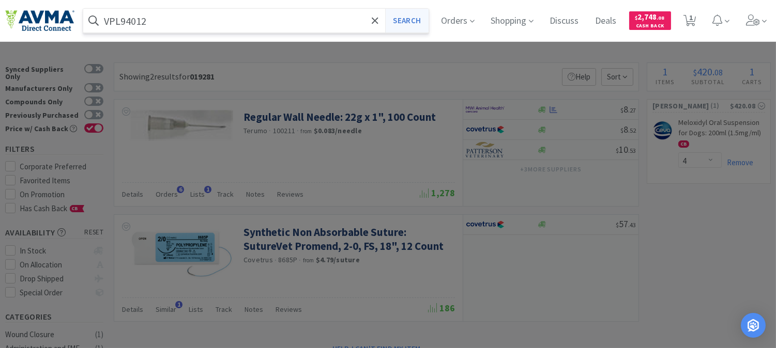
click at [412, 23] on button "Search" at bounding box center [406, 21] width 43 height 24
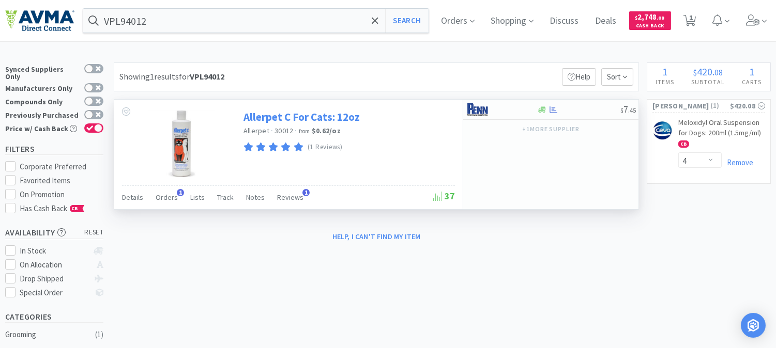
click at [298, 112] on link "Allerpet C For Cats: 12oz" at bounding box center [301, 117] width 116 height 14
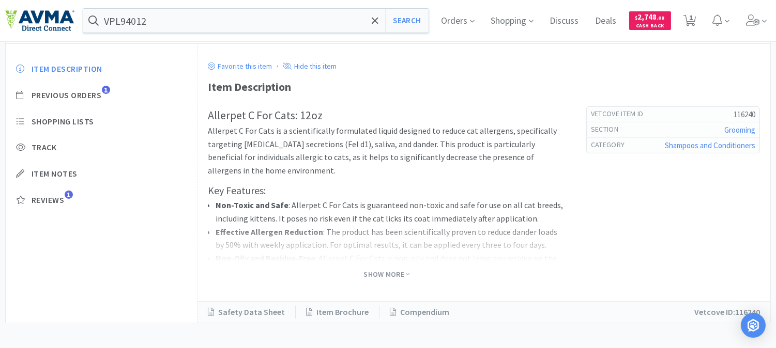
scroll to position [282, 0]
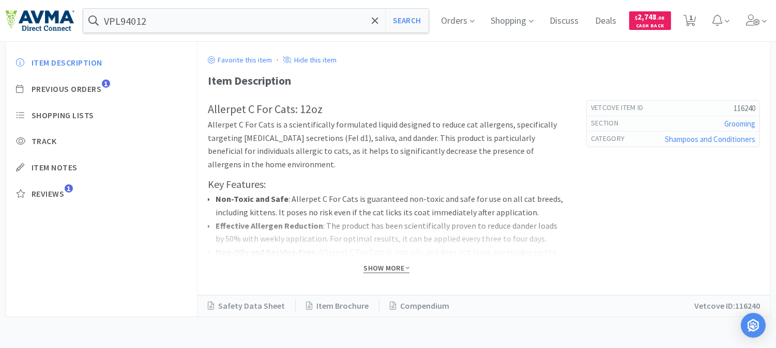
click at [394, 266] on span "Show More" at bounding box center [386, 269] width 46 height 10
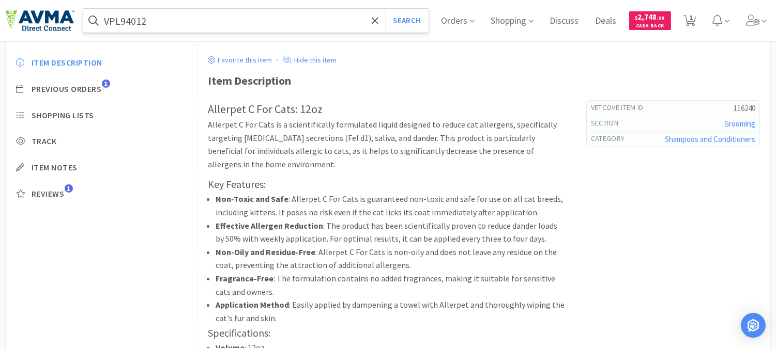
click at [163, 21] on input "VPL94012" at bounding box center [255, 21] width 345 height 24
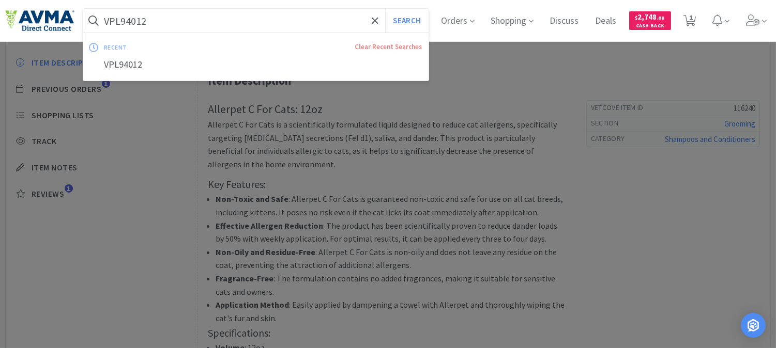
paste input "080947"
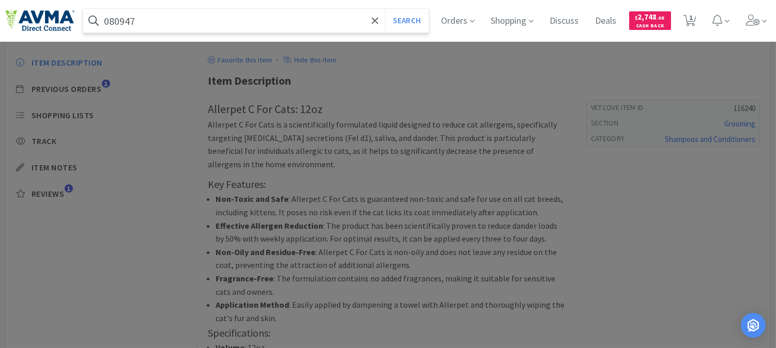
click at [385, 9] on button "Search" at bounding box center [406, 21] width 43 height 24
